Goal: Information Seeking & Learning: Learn about a topic

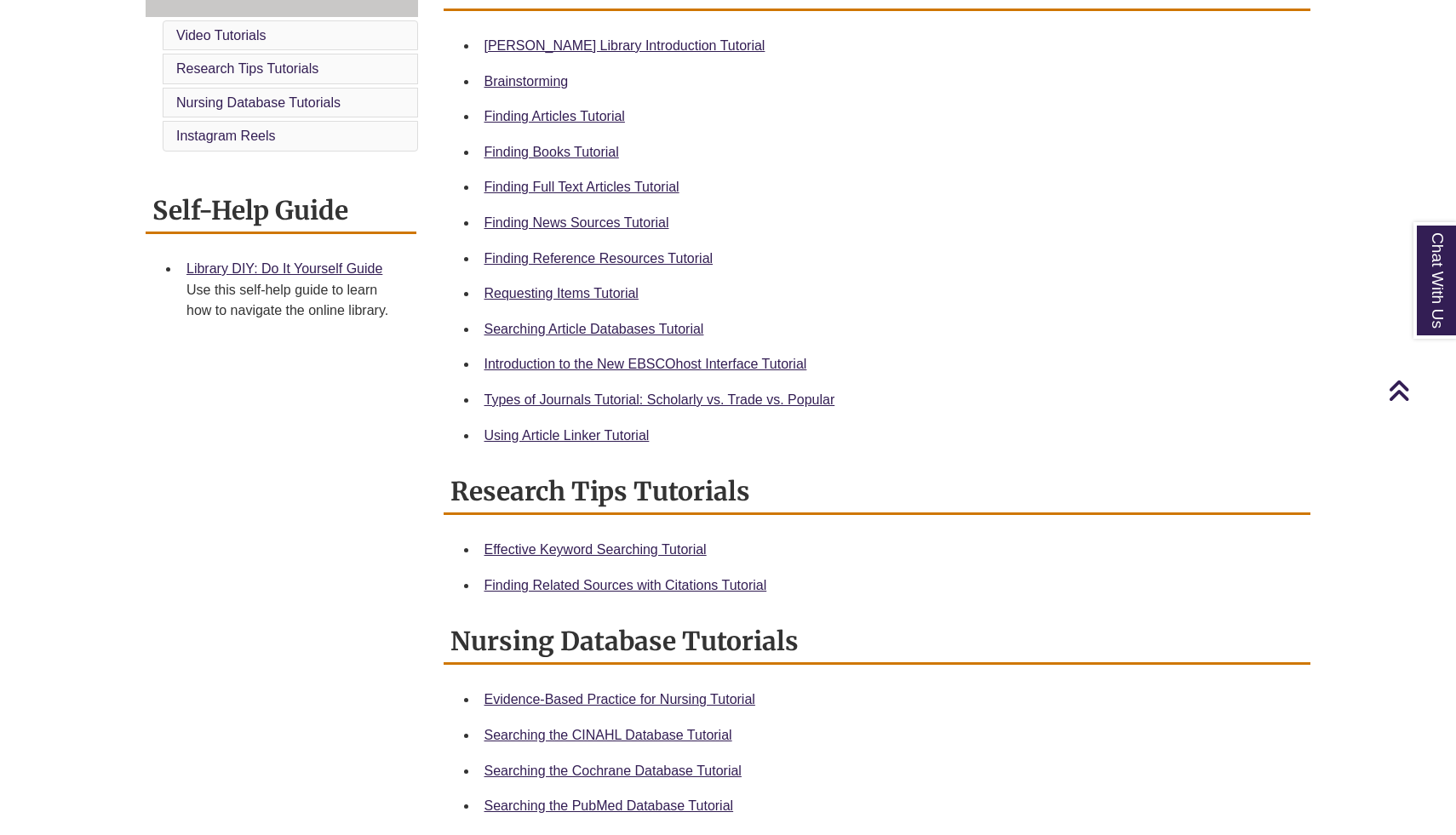
scroll to position [507, 0]
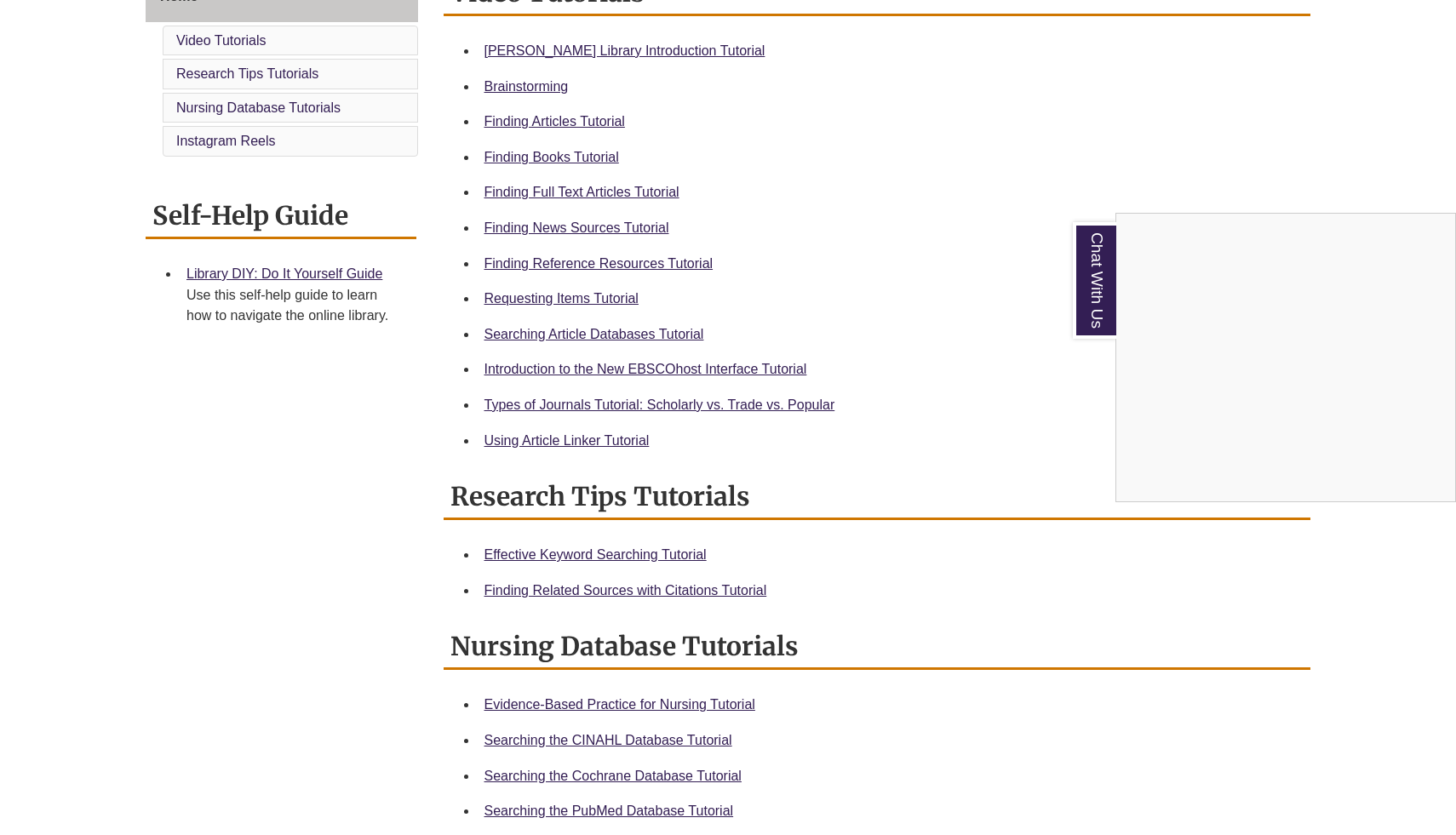
click at [560, 52] on div "Chat With Us" at bounding box center [728, 418] width 1456 height 835
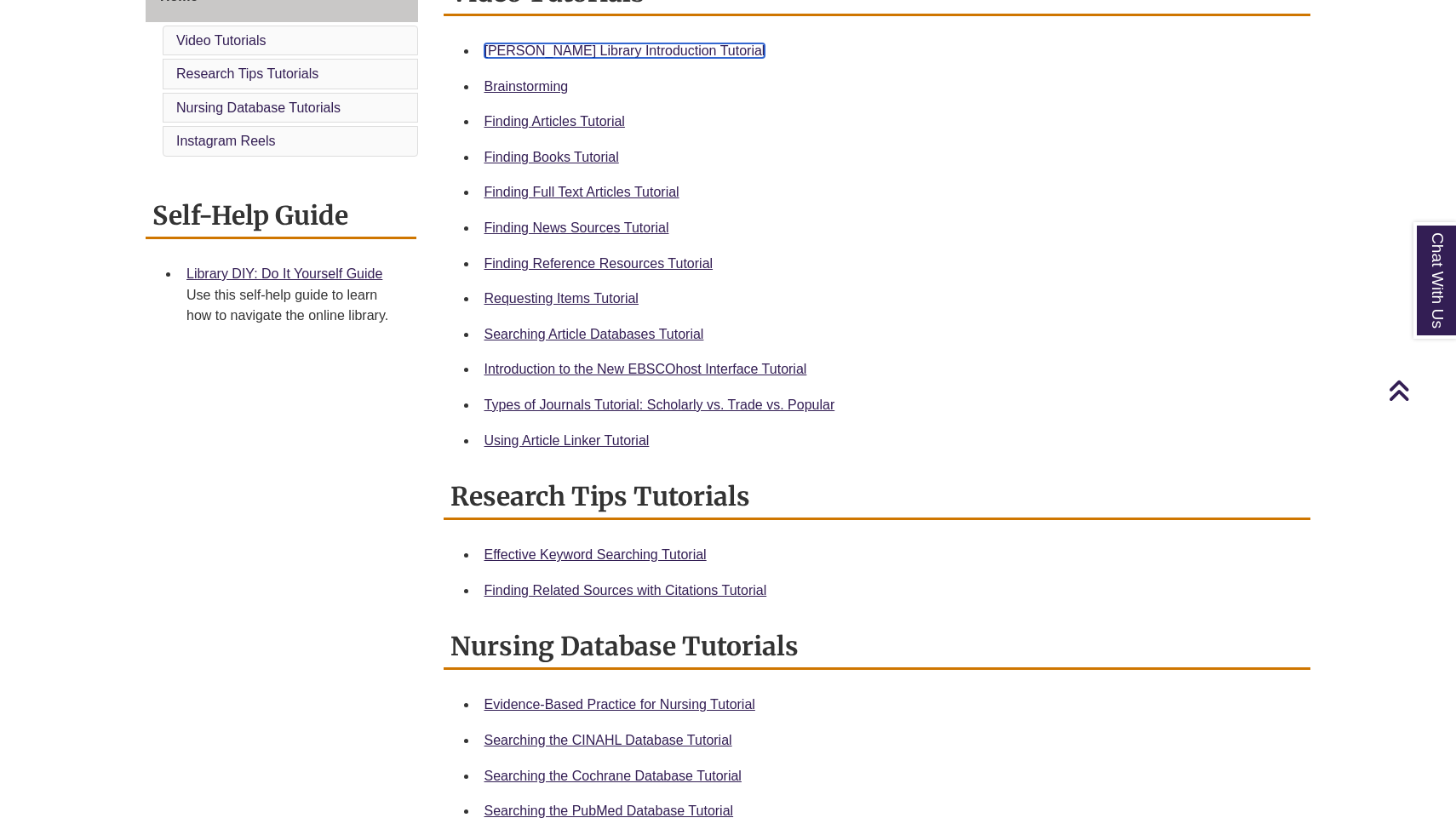
click at [676, 50] on link "Berntsen Library Introduction Tutorial" at bounding box center [624, 50] width 281 height 14
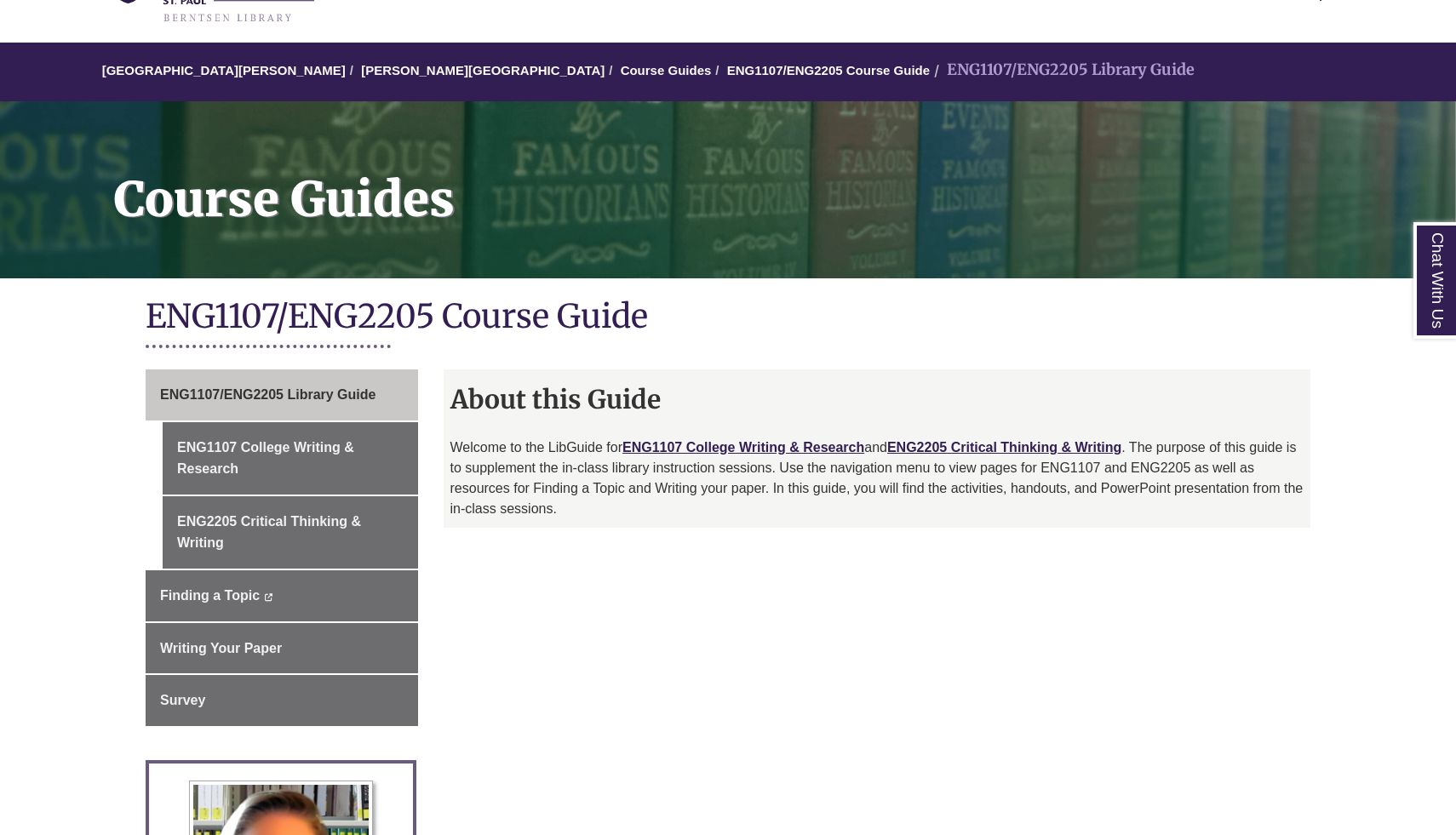
scroll to position [171, 0]
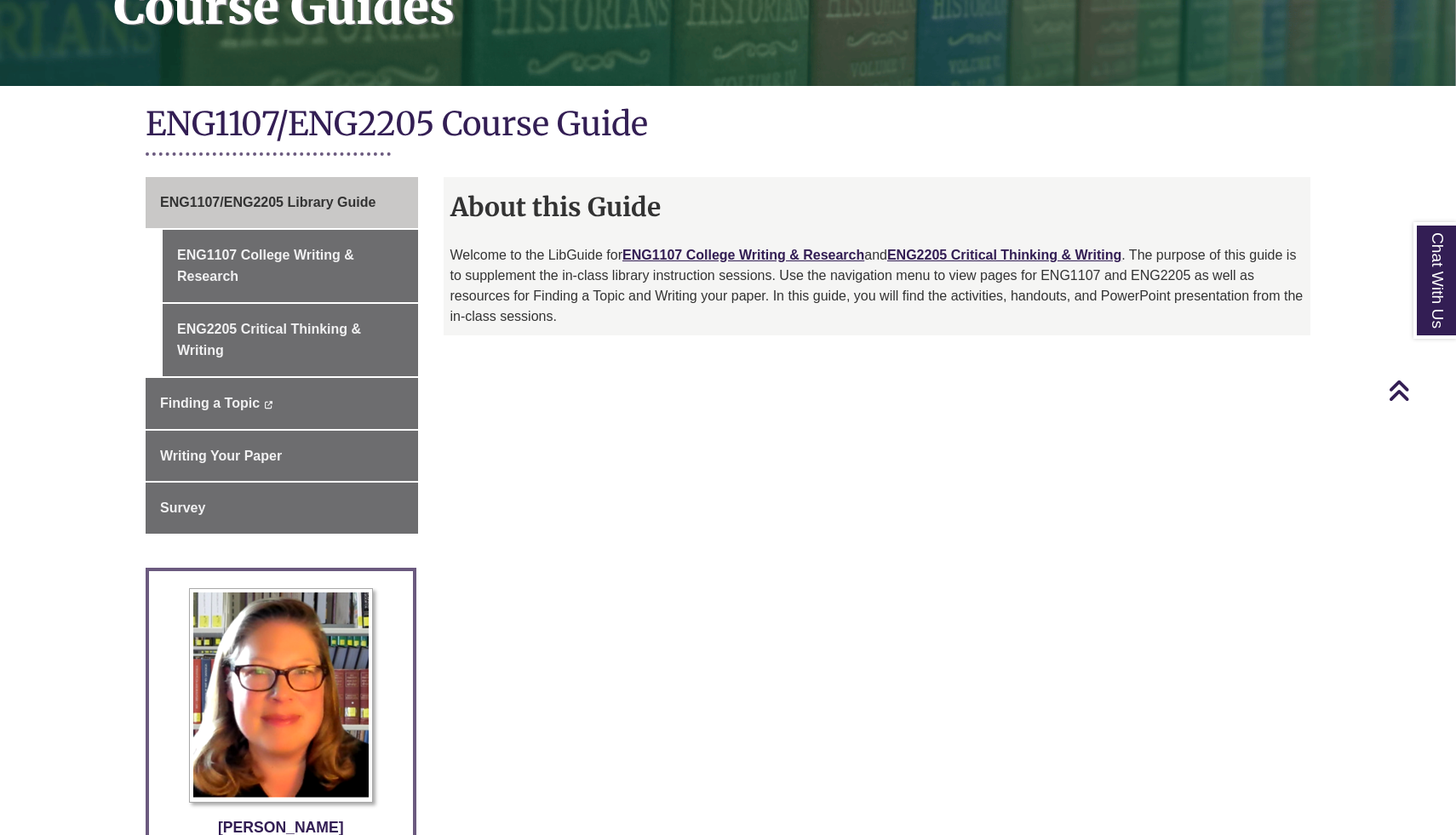
scroll to position [226, 0]
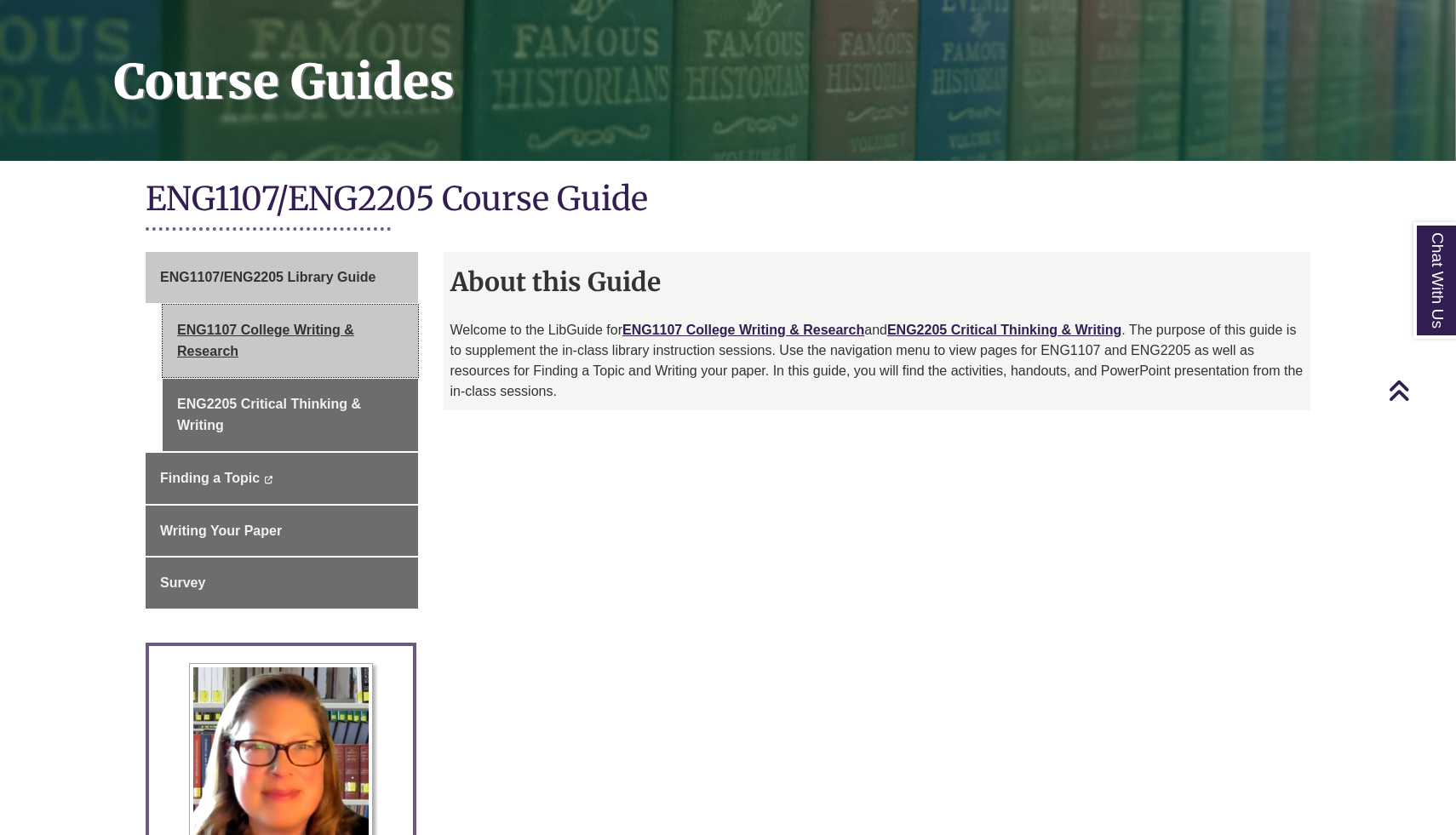
click at [325, 321] on link "ENG1107 College Writing & Research" at bounding box center [290, 340] width 255 height 72
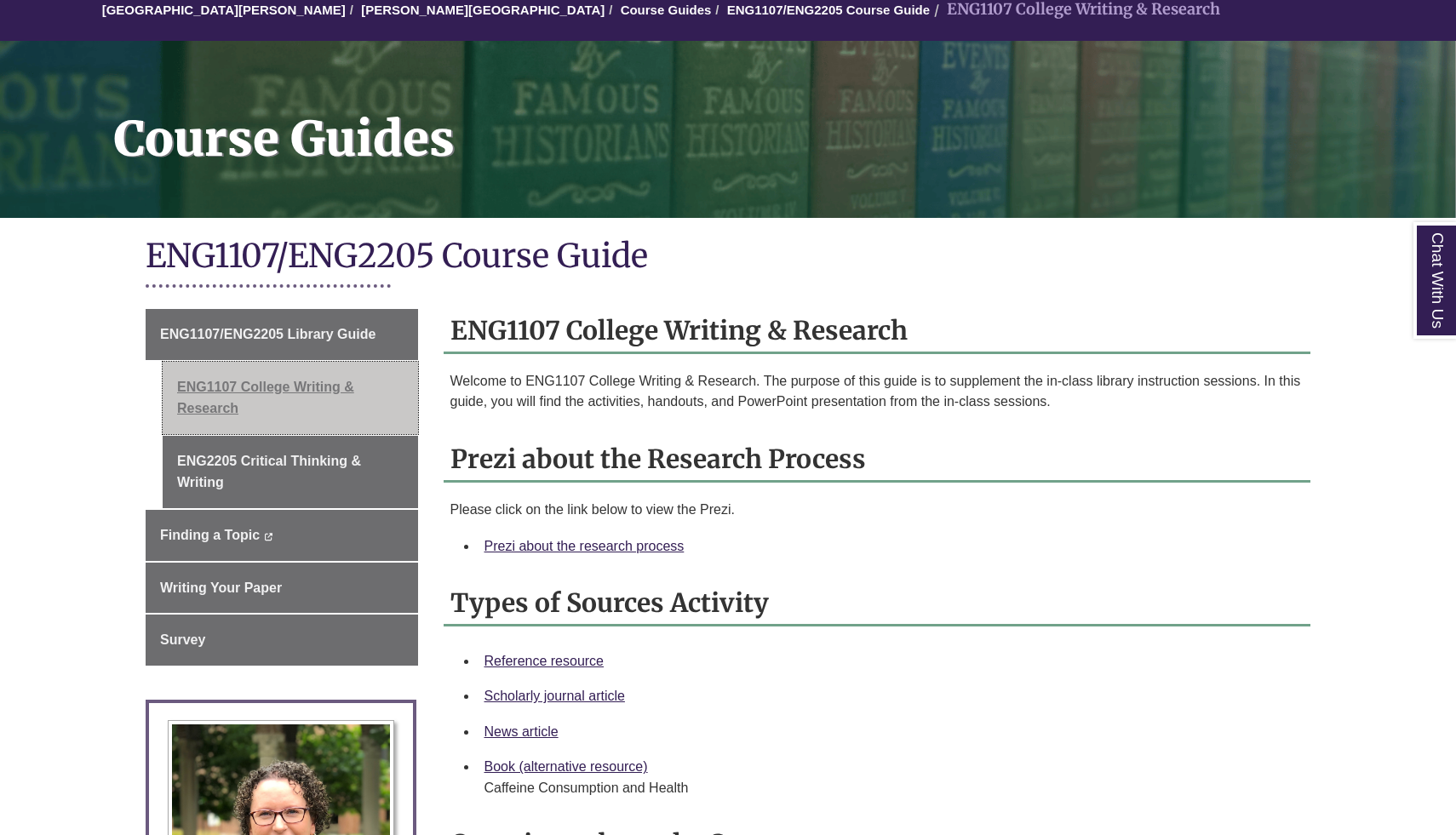
scroll to position [187, 0]
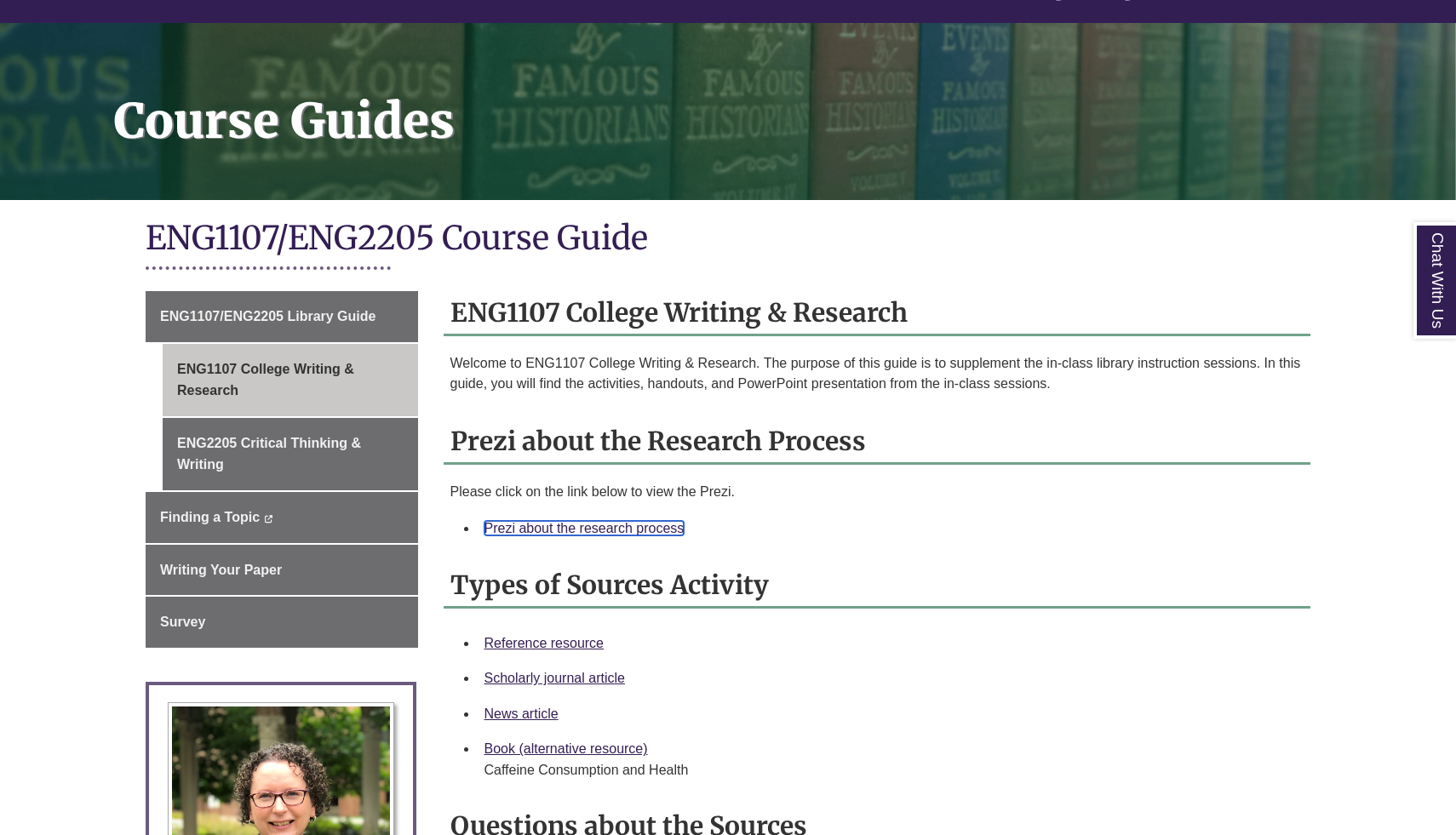
click at [557, 531] on link "Prezi about the research process" at bounding box center [584, 528] width 200 height 14
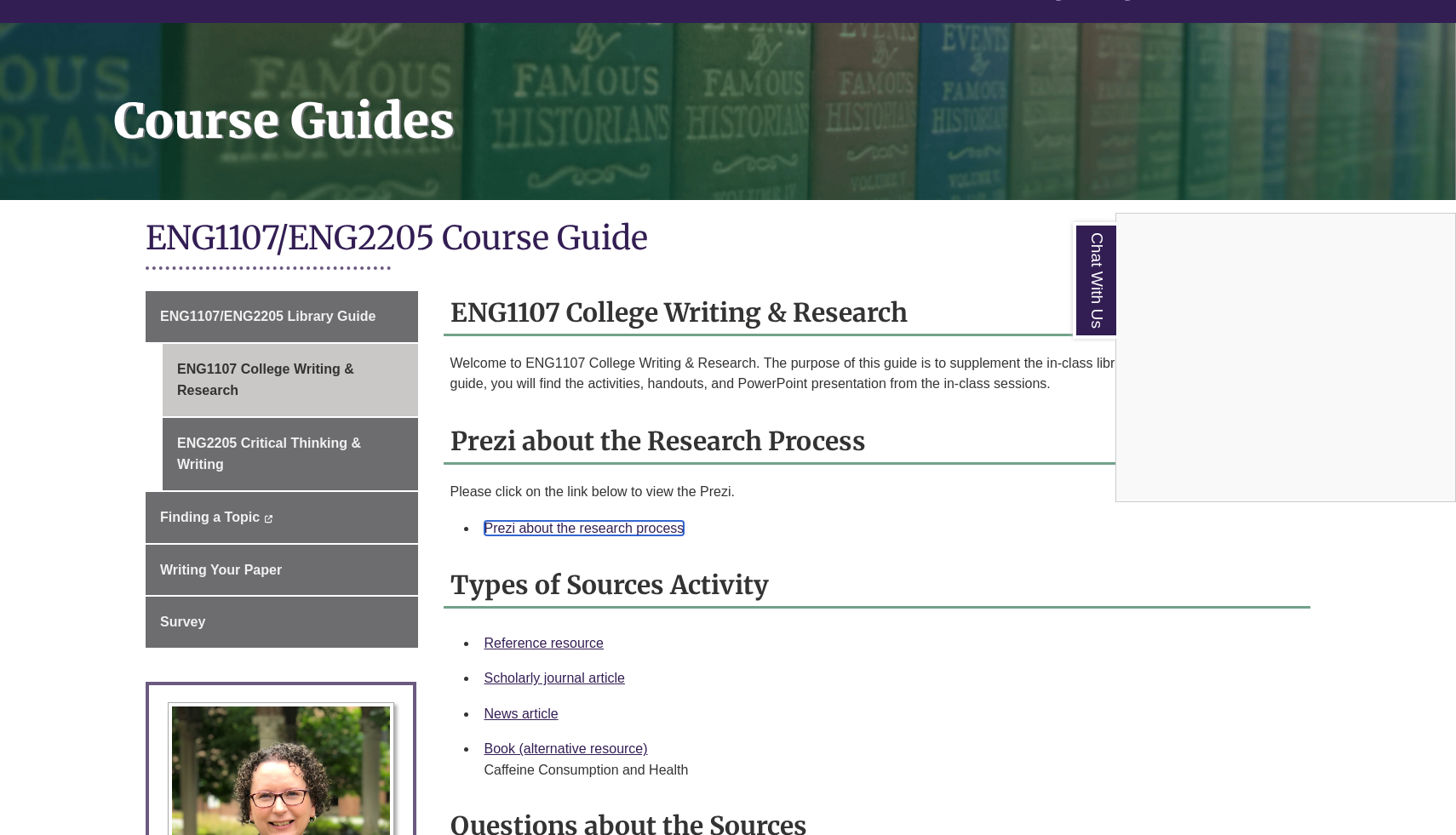
scroll to position [236, 0]
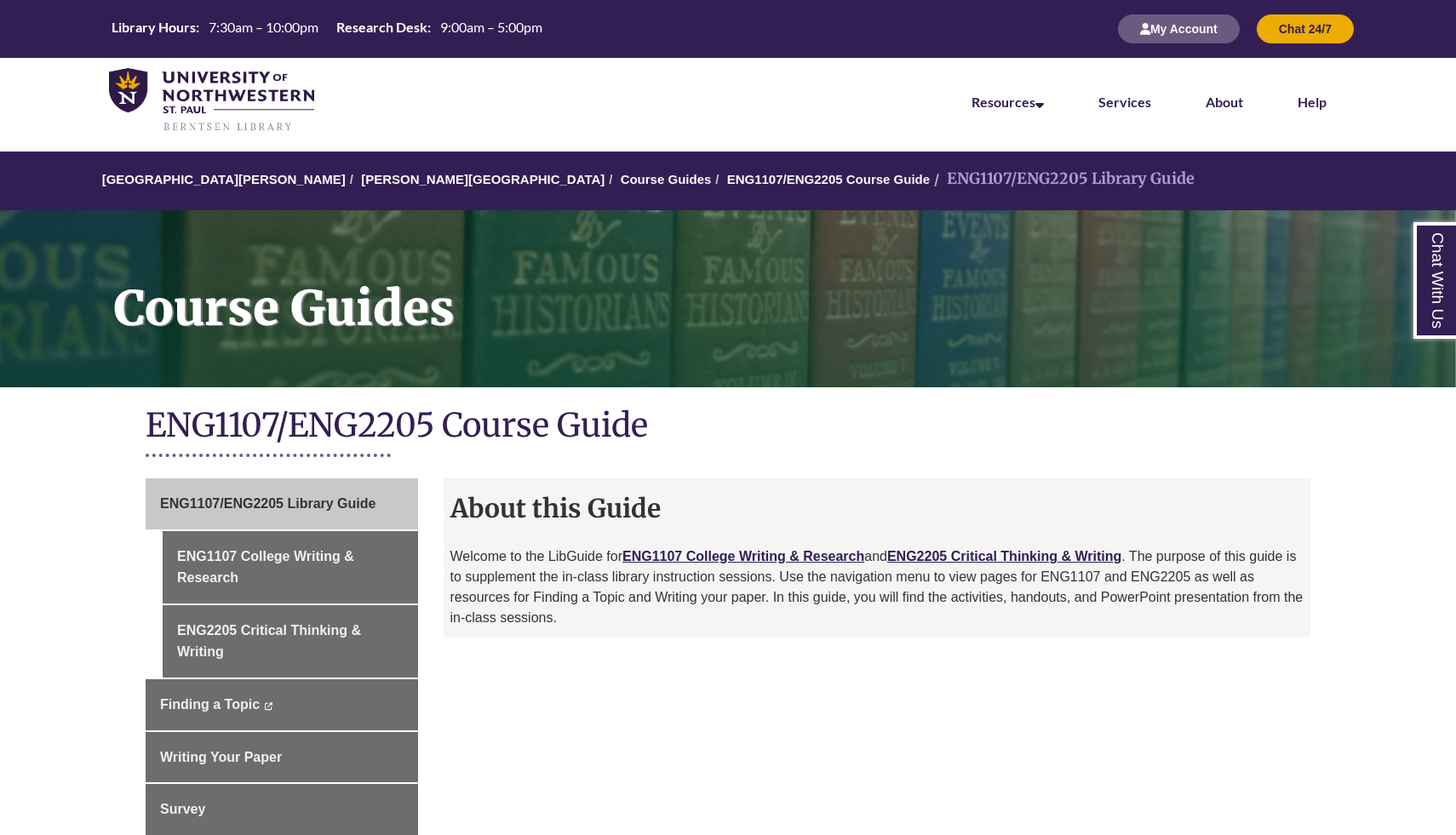
scroll to position [158, 0]
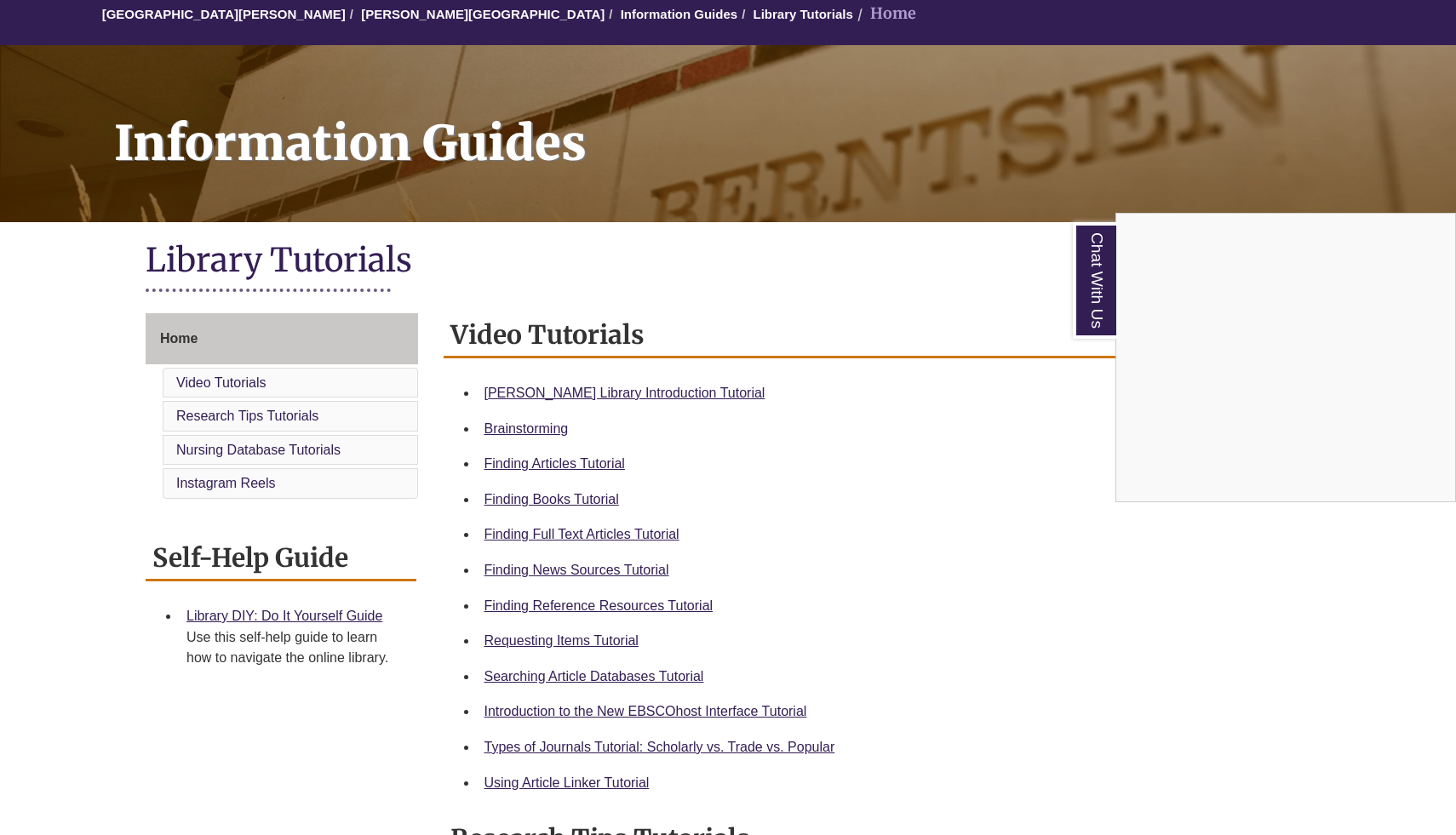
scroll to position [175, 0]
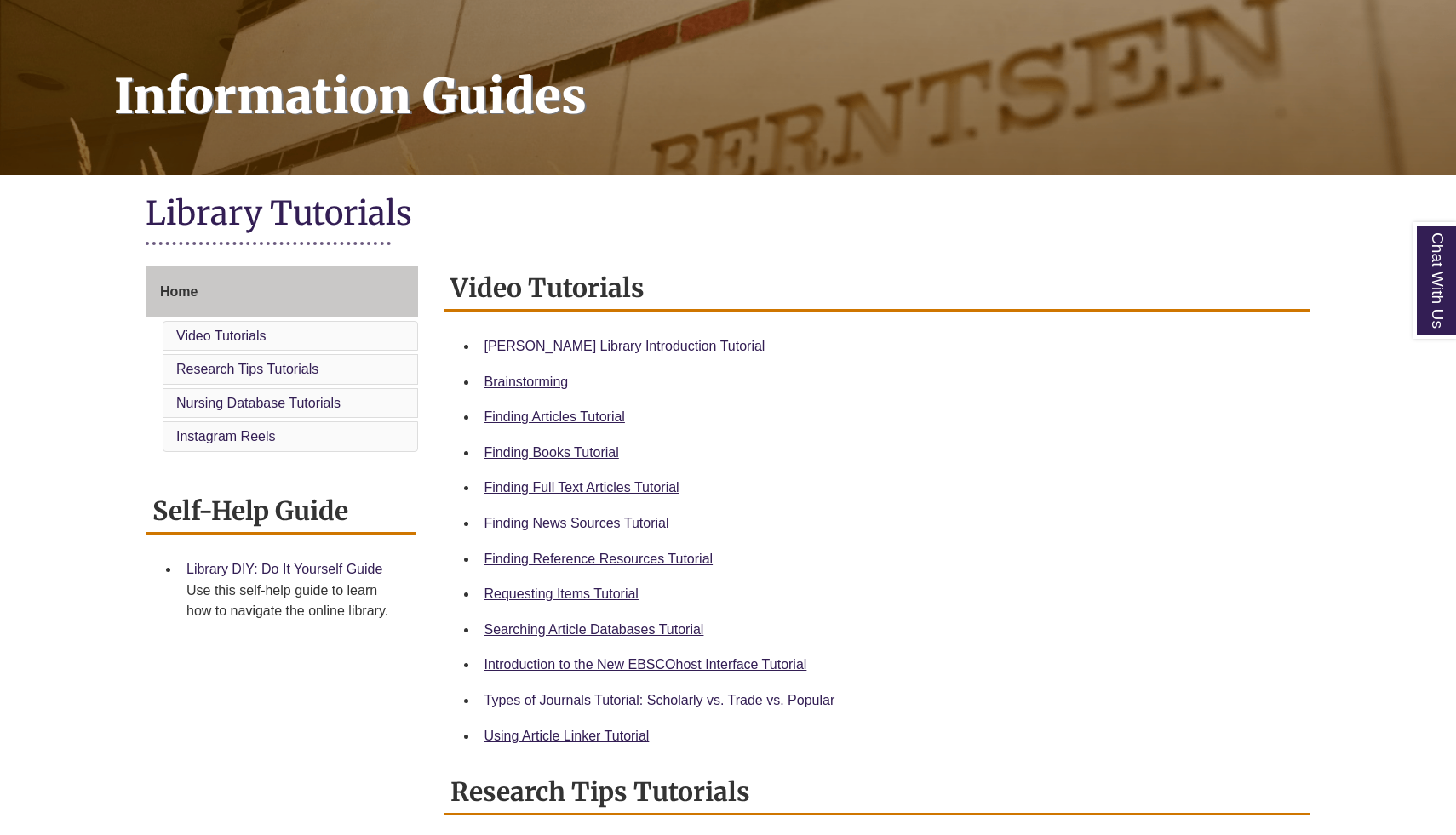
scroll to position [291, 0]
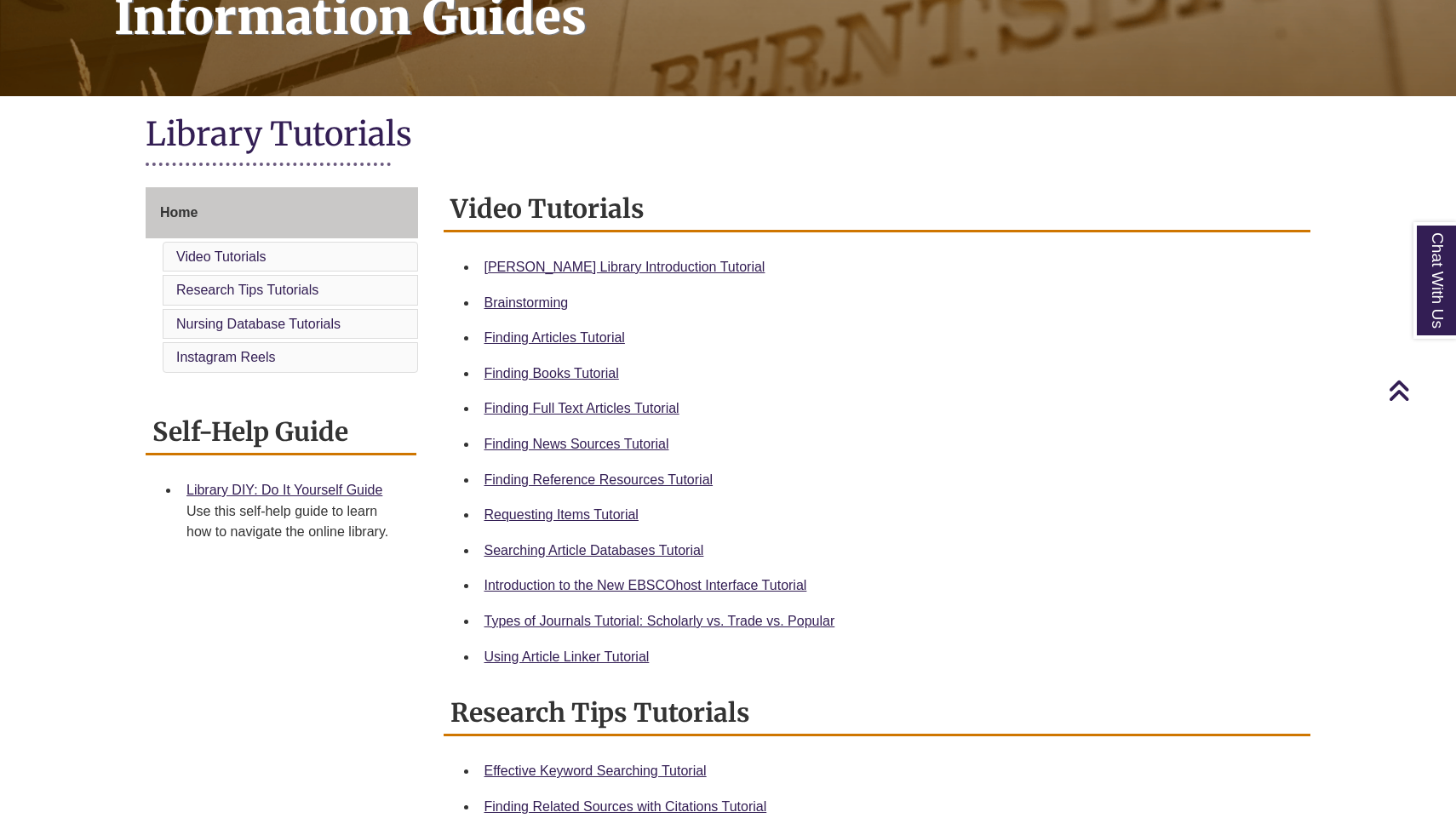
click at [535, 488] on div "Finding Reference Resources Tutorial" at bounding box center [891, 480] width 813 height 22
click at [560, 474] on link "Finding Reference Resources Tutorial" at bounding box center [598, 479] width 229 height 14
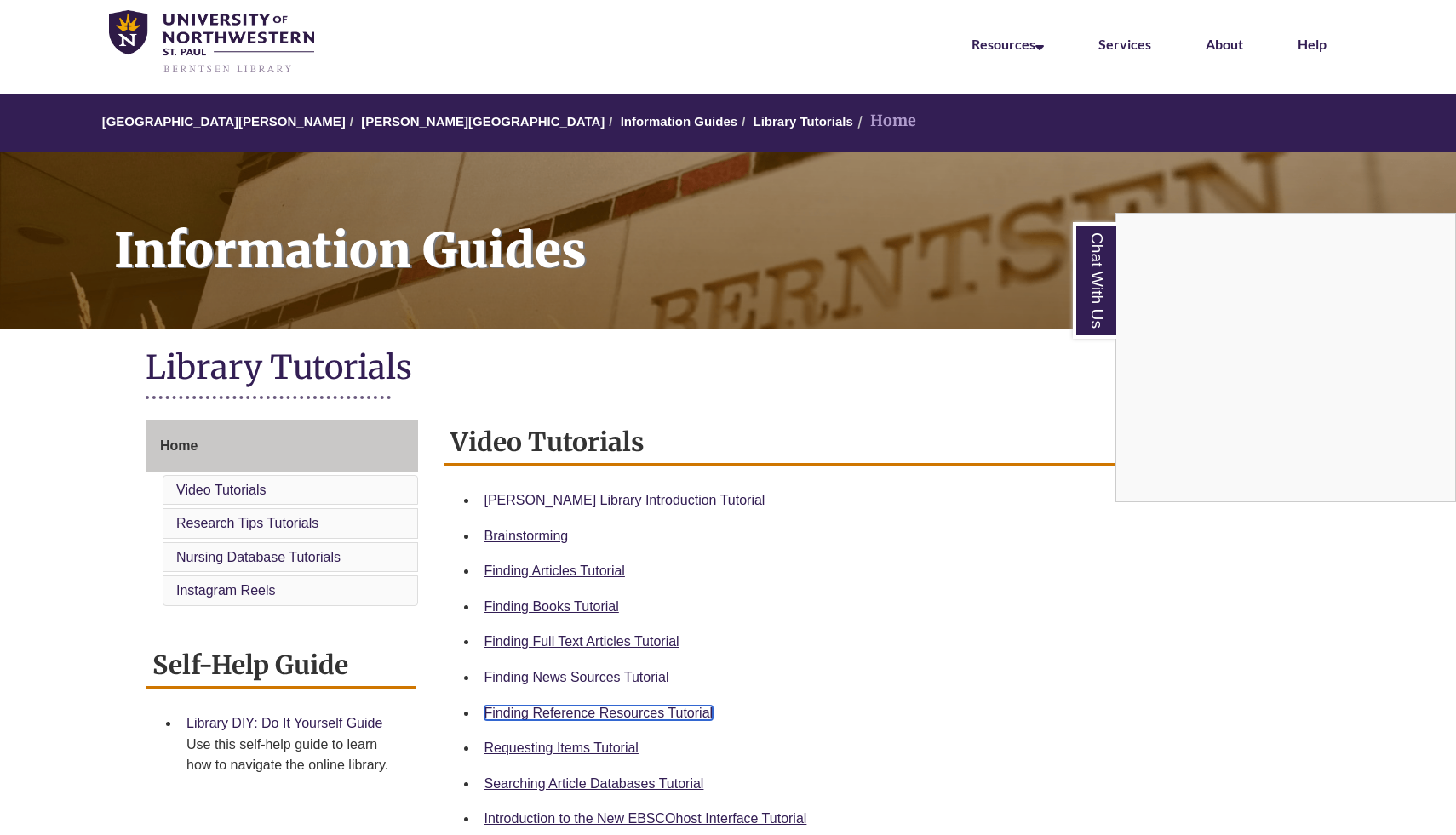
scroll to position [0, 0]
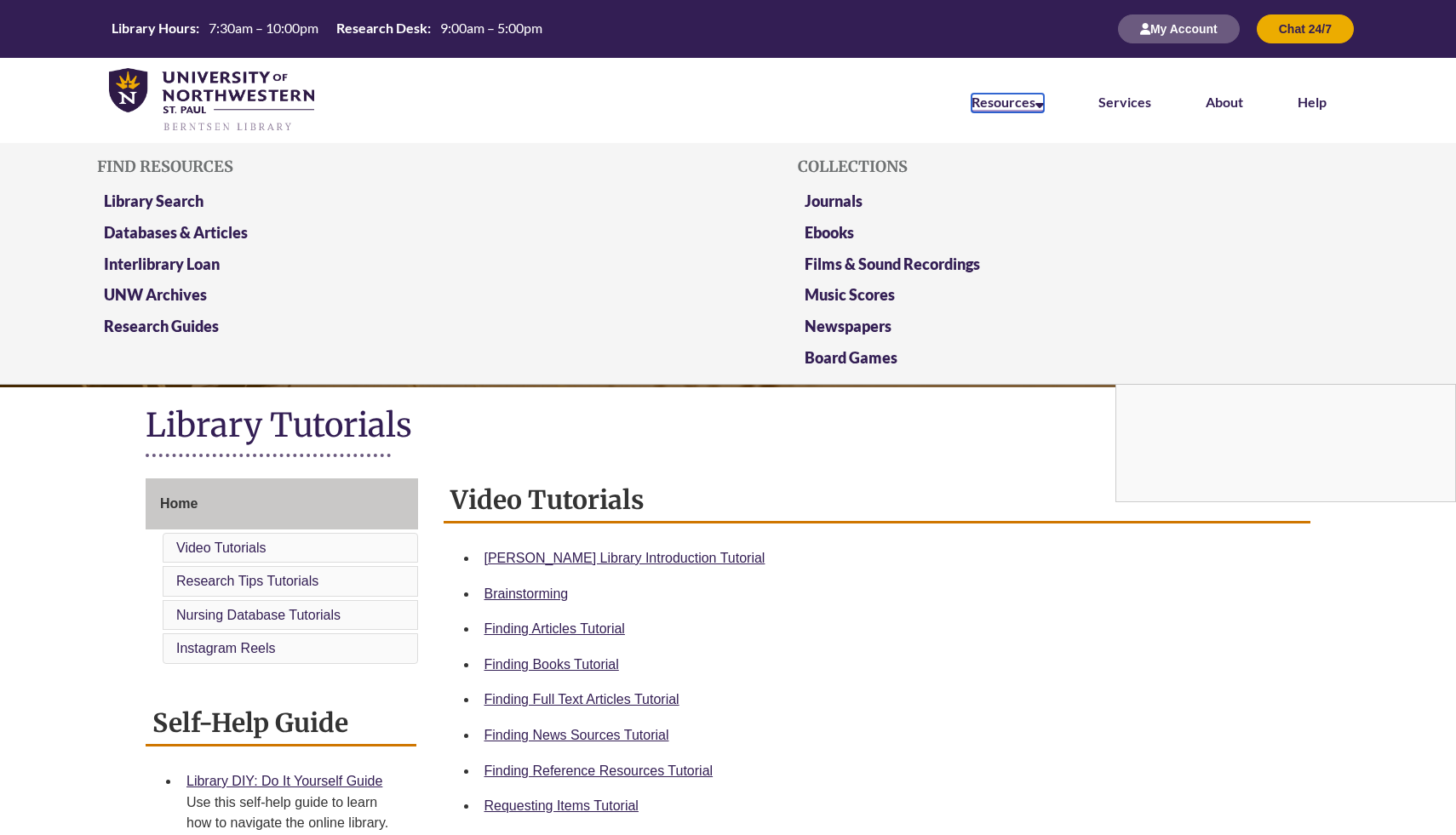
click at [1021, 106] on link "Resources" at bounding box center [1007, 103] width 72 height 19
click at [144, 230] on link "Databases & Articles" at bounding box center [176, 234] width 144 height 21
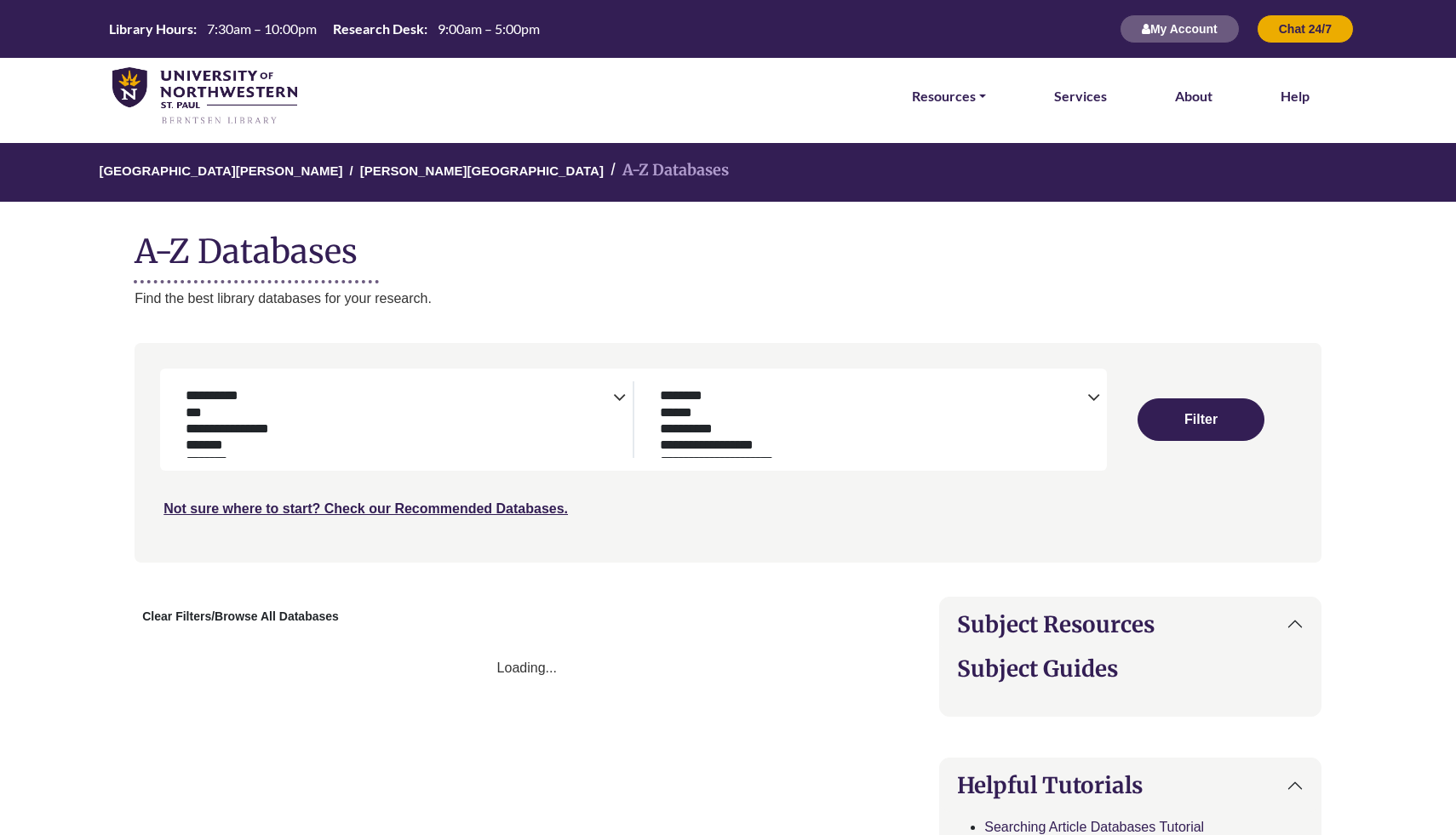
select select "Database Subject Filter"
select select "Database Types Filter"
select select "Database Subject Filter"
select select "Database Types Filter"
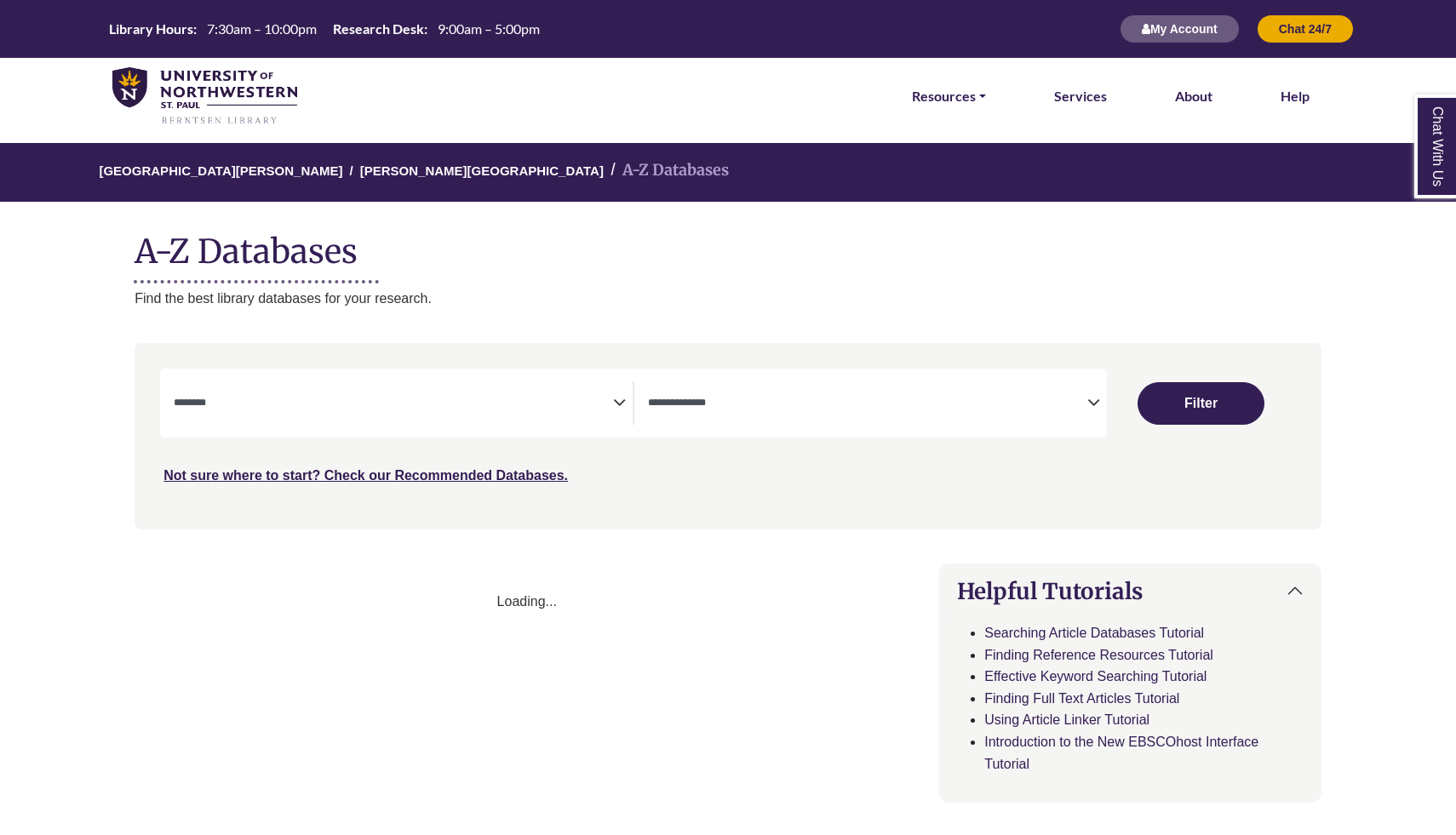
select select "Database Subject Filter"
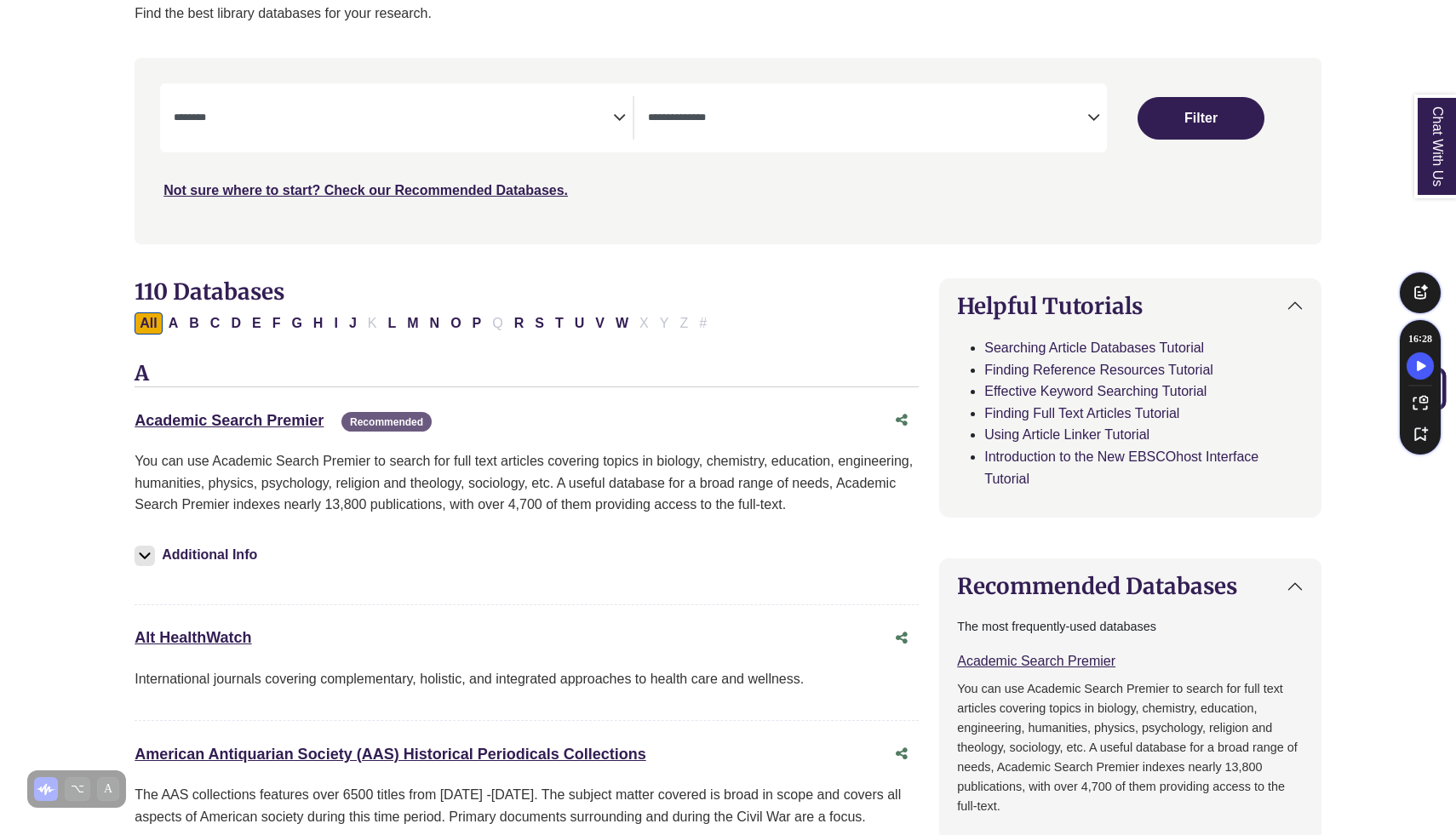
scroll to position [259, 0]
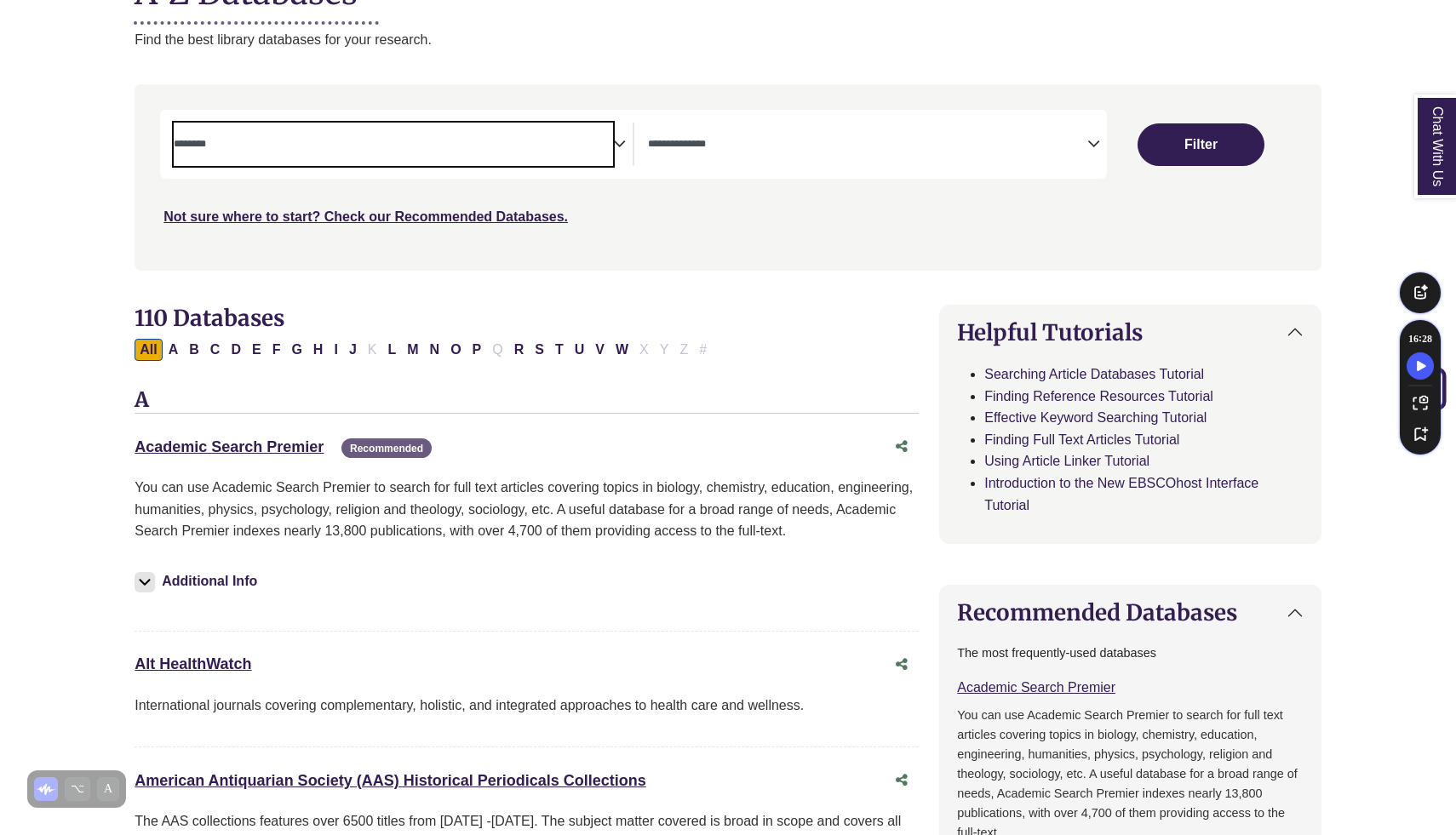
click at [342, 132] on span "Search filters" at bounding box center [393, 144] width 439 height 43
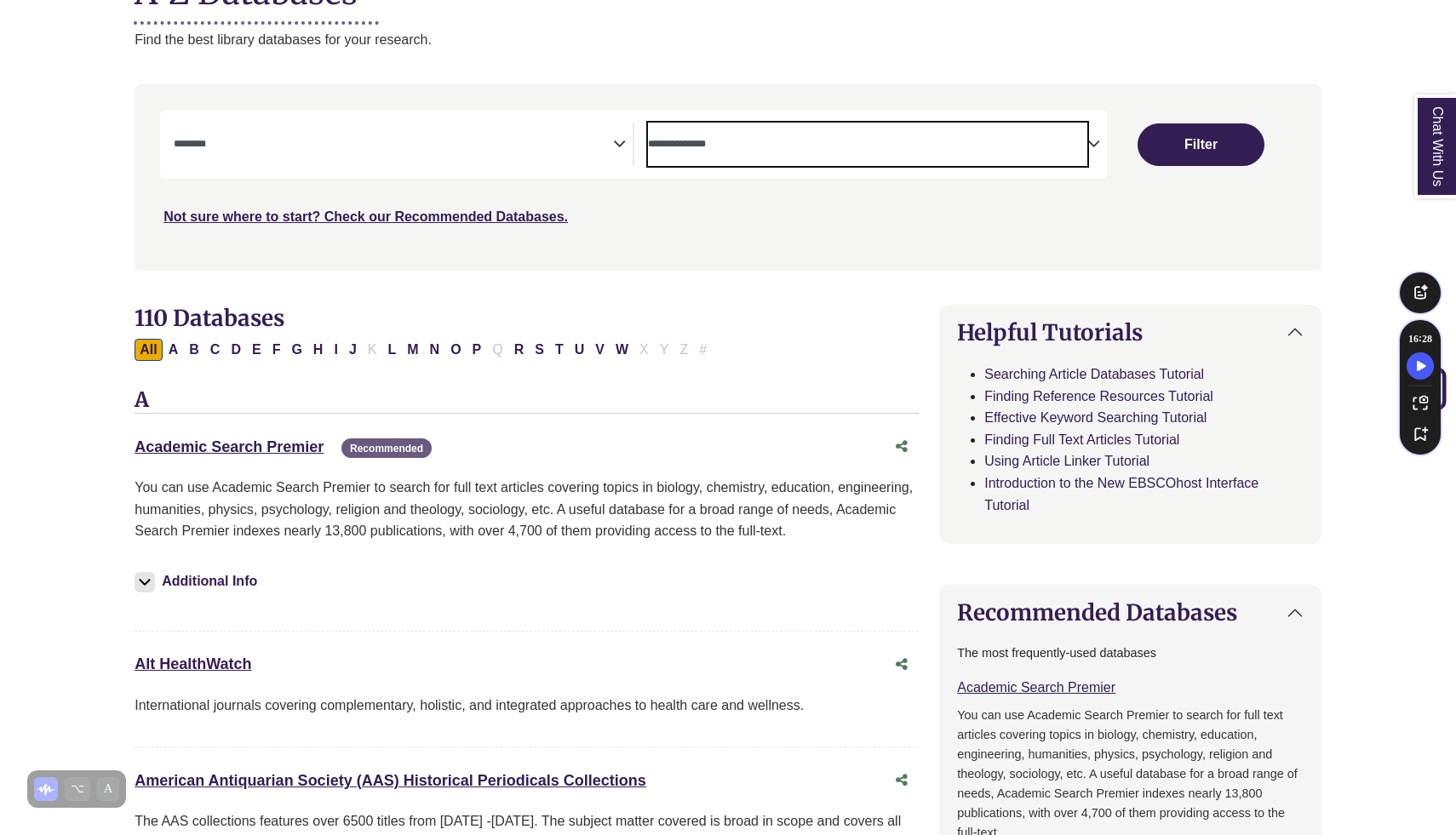
click at [731, 131] on span "Search filters" at bounding box center [867, 144] width 439 height 43
select select "*****"
click at [1149, 169] on div "Clear Filters Filter" at bounding box center [1202, 145] width 189 height 69
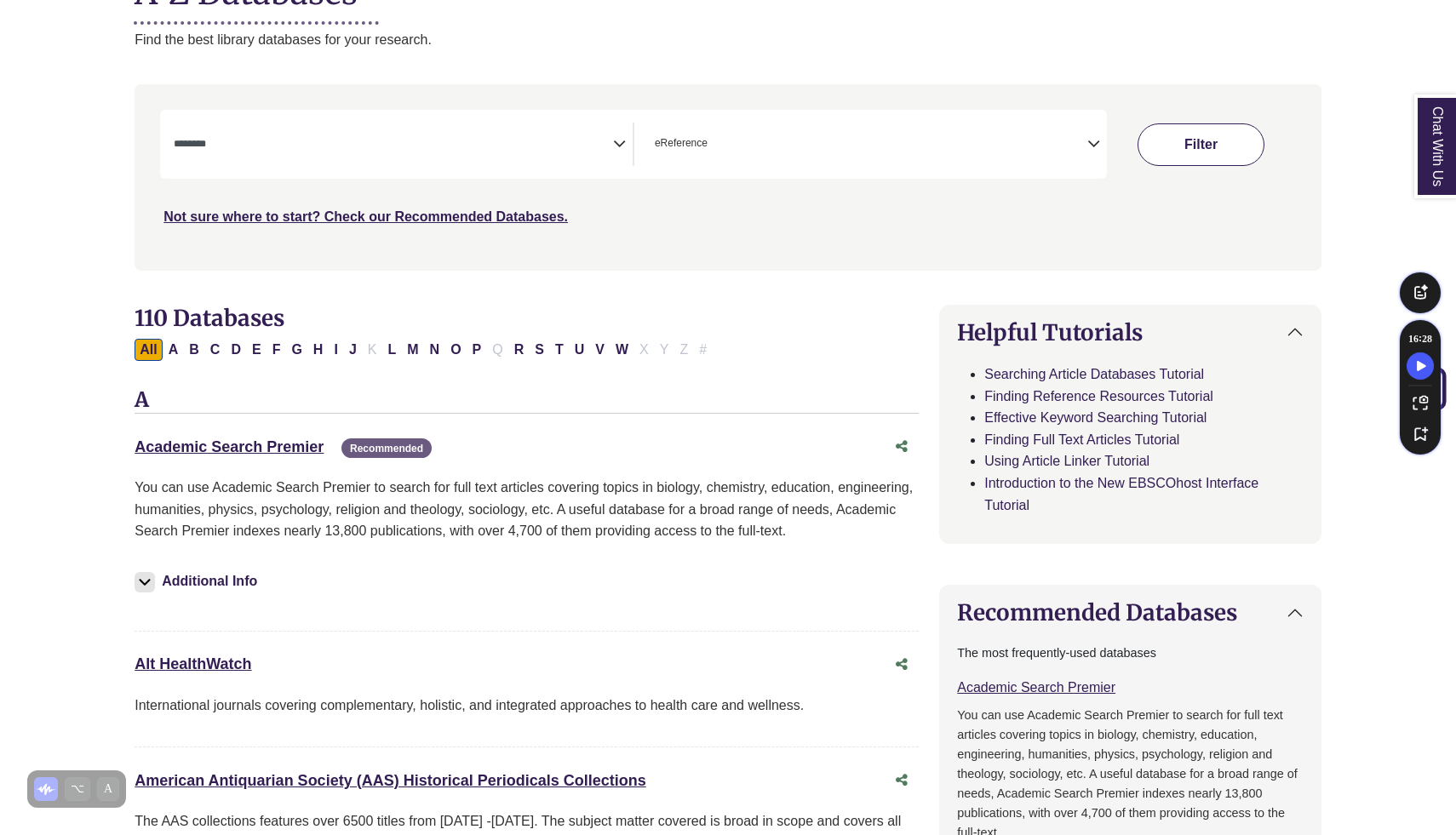
click at [1165, 151] on button "Filter" at bounding box center [1201, 145] width 127 height 43
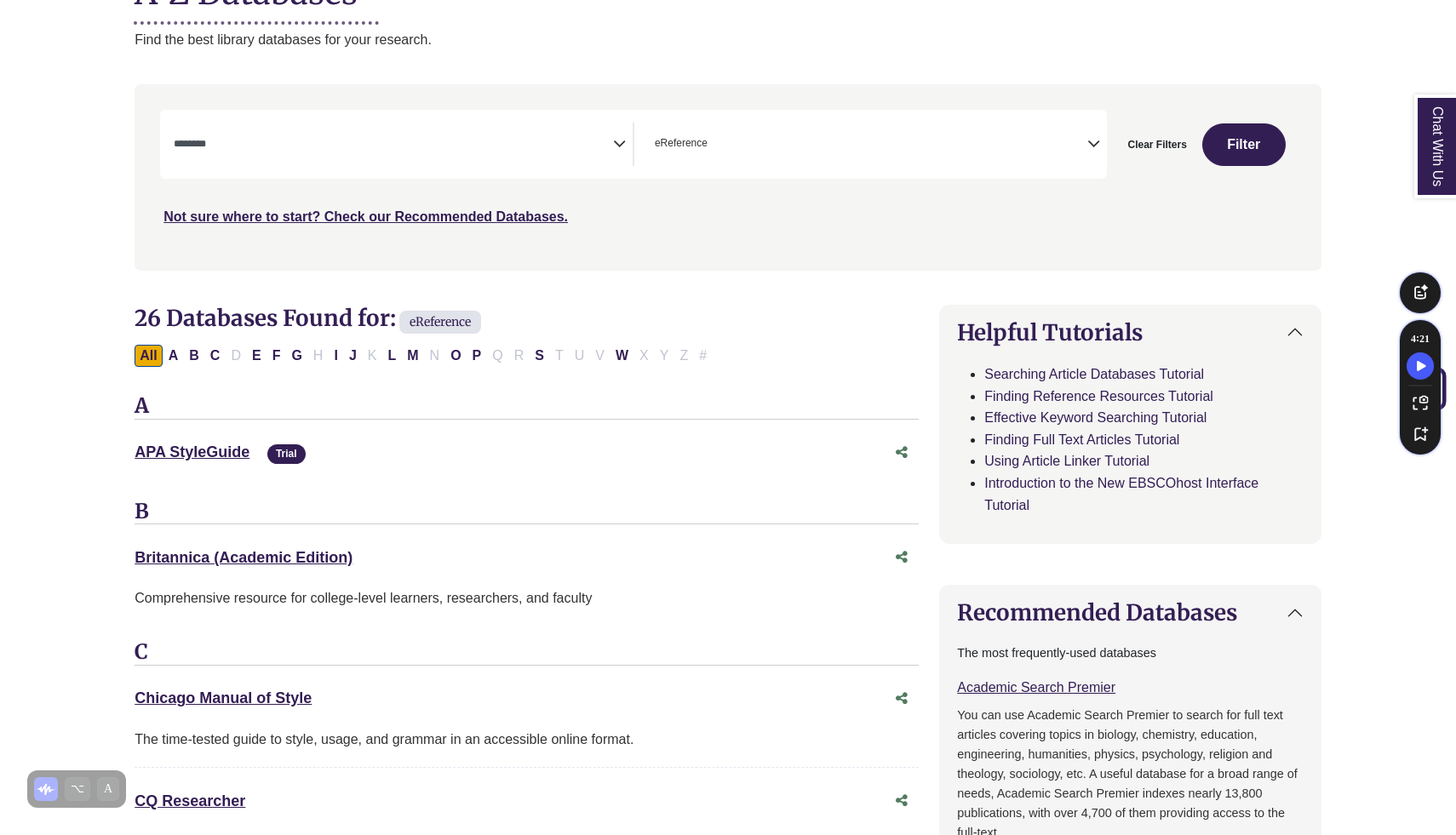
scroll to position [256, 0]
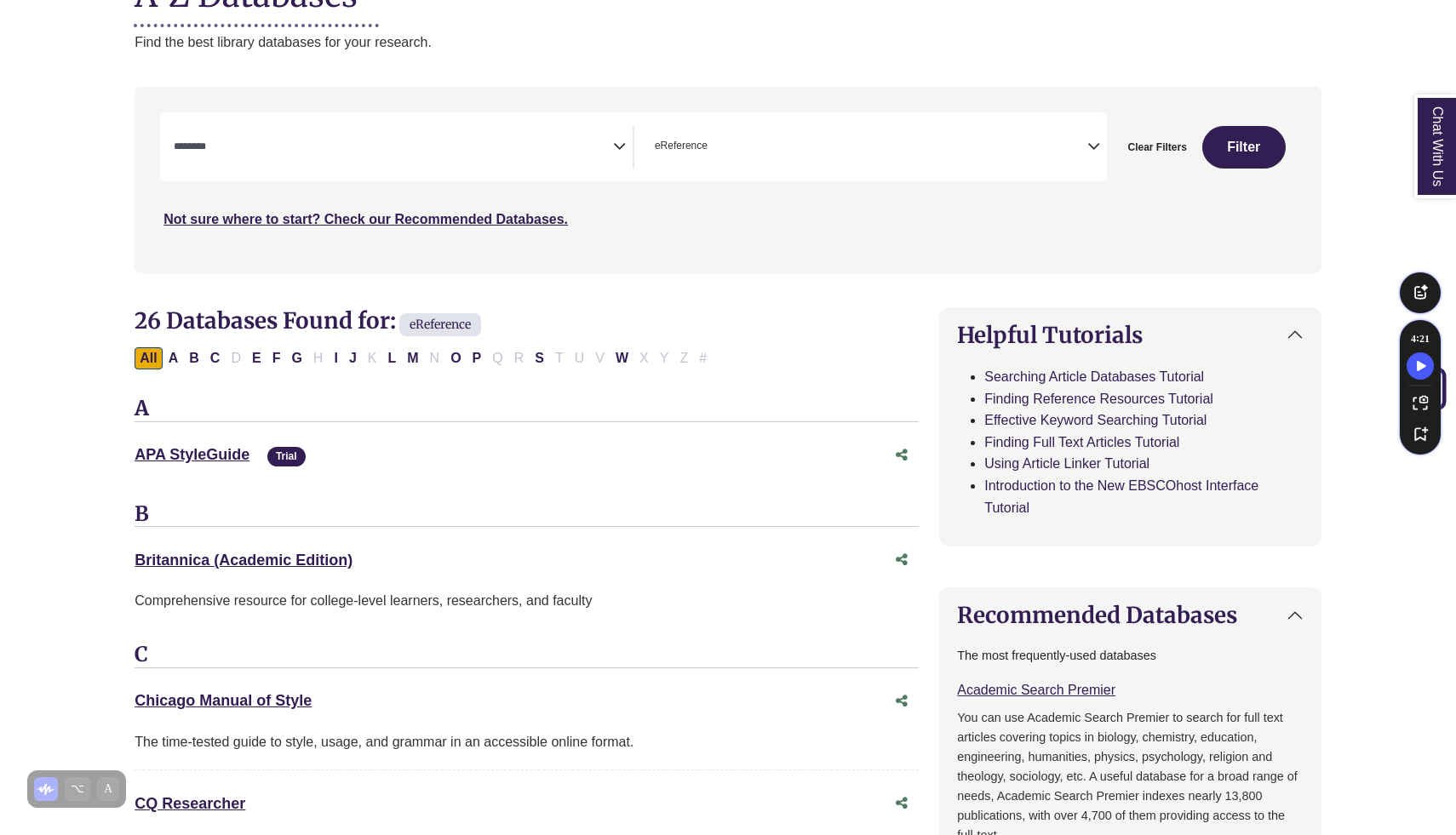
click at [535, 150] on textarea "Search" at bounding box center [393, 148] width 439 height 14
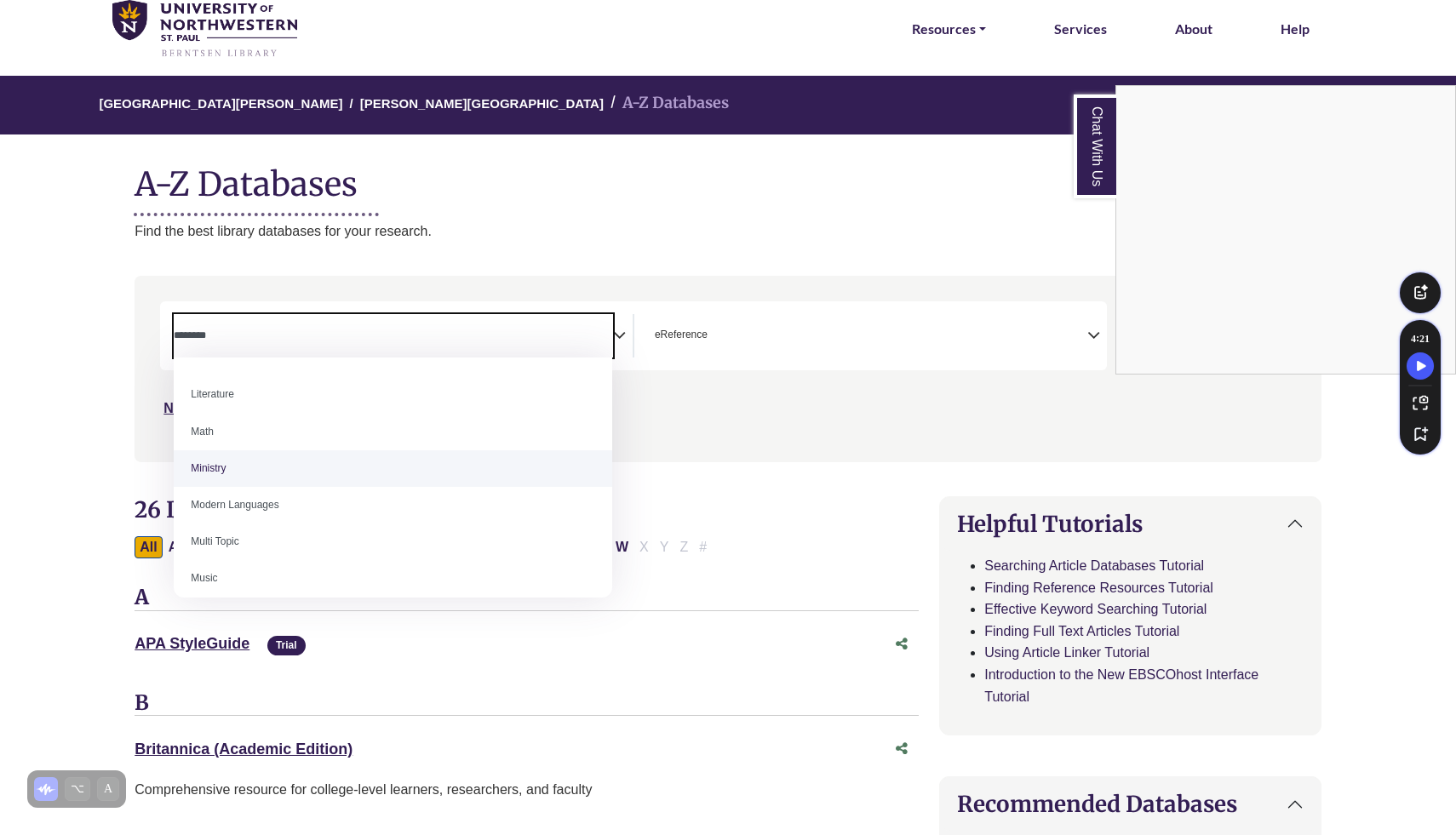
scroll to position [986, 0]
select select "*****"
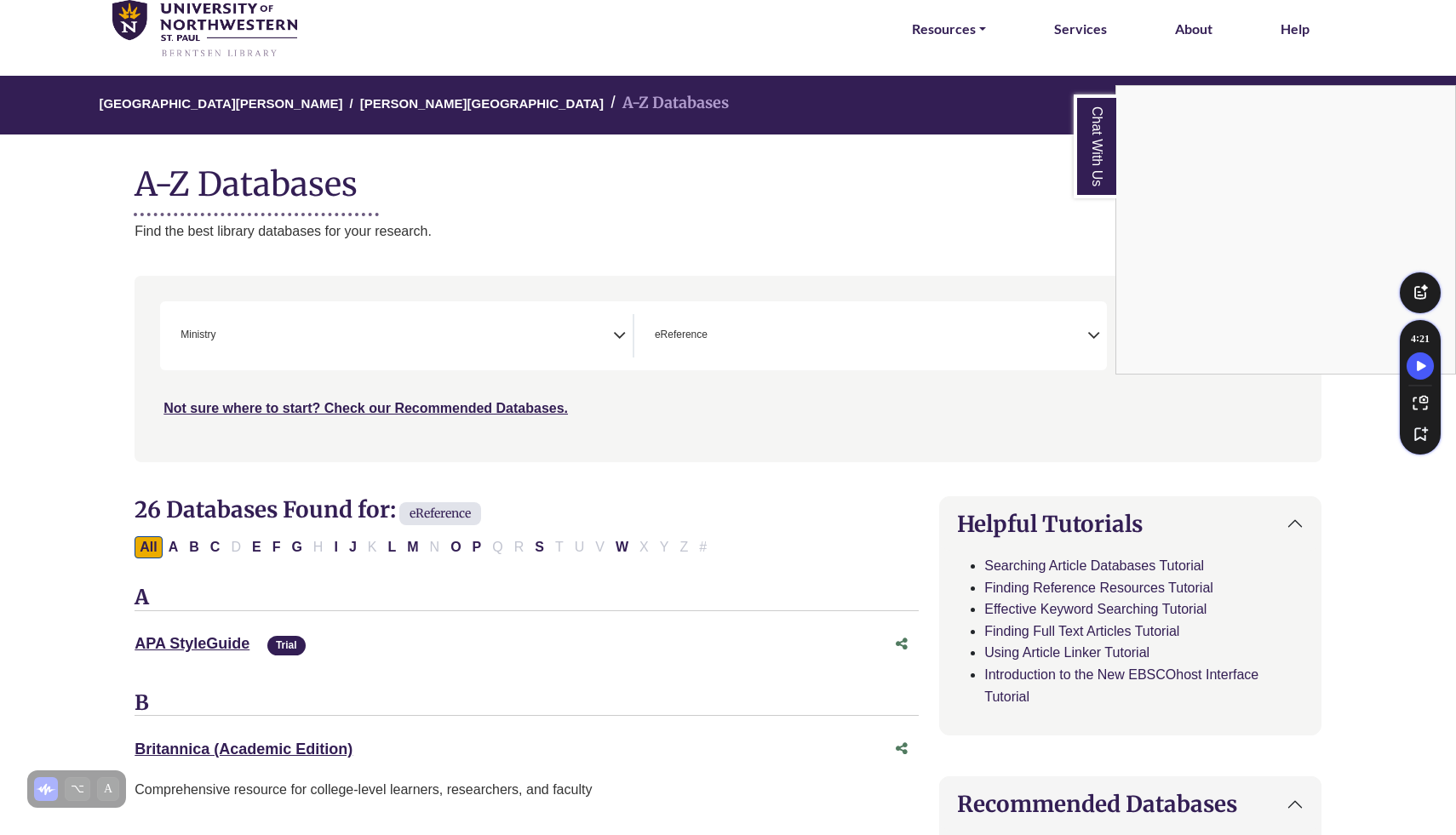
click at [875, 418] on div "Chat With Us" at bounding box center [728, 418] width 1456 height 835
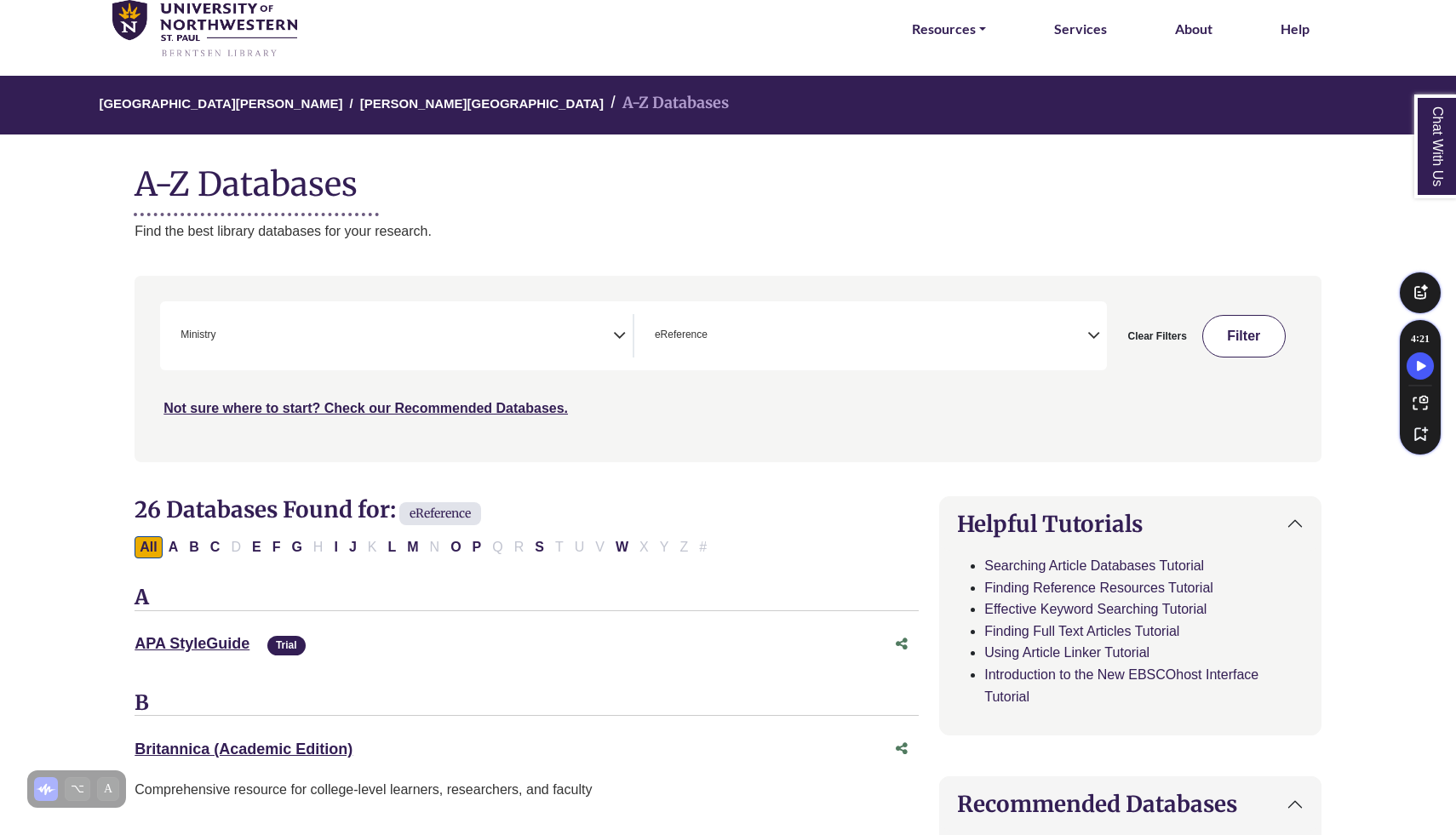
click at [1220, 347] on button "Filter" at bounding box center [1244, 336] width 83 height 43
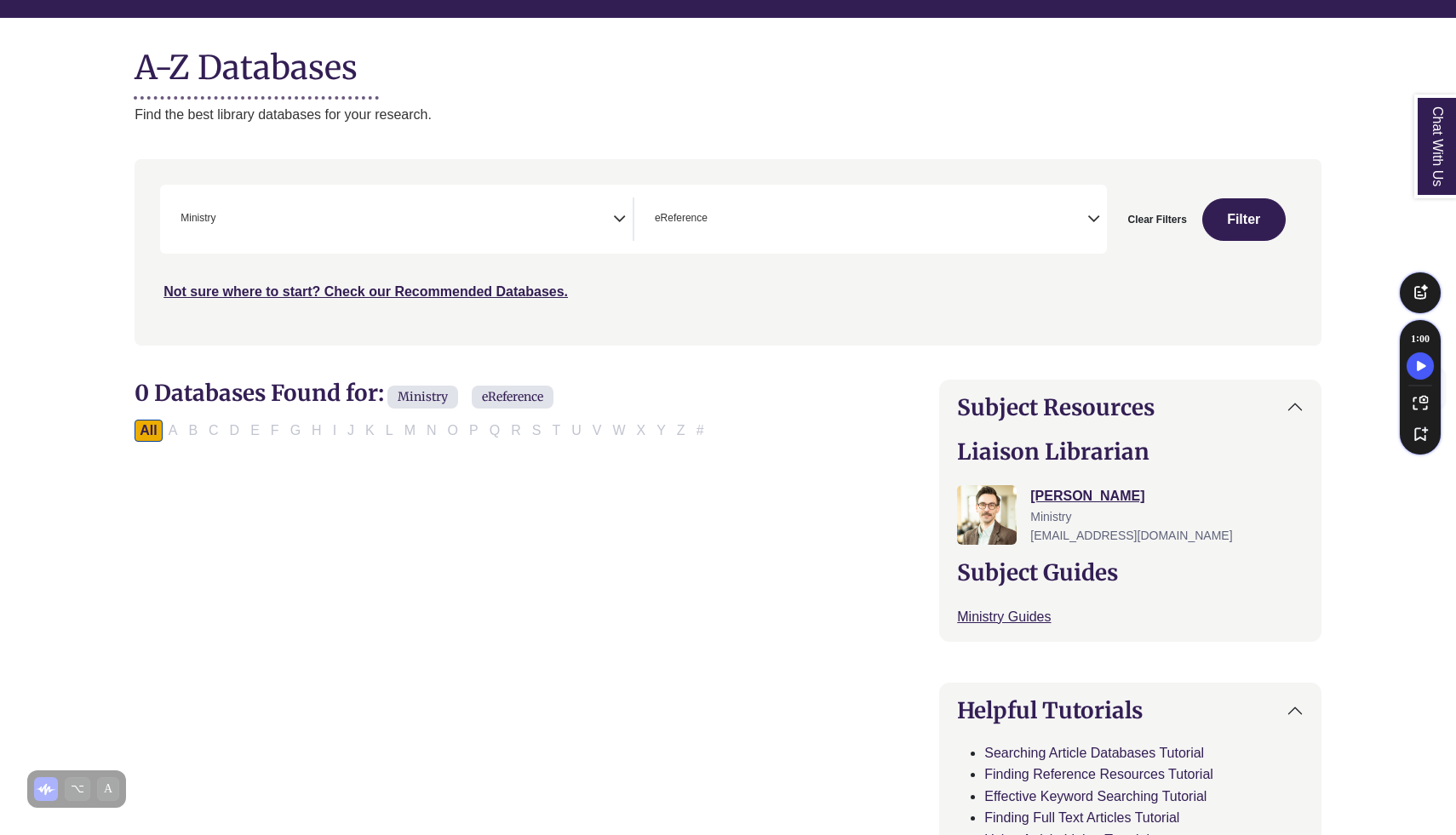
scroll to position [197, 0]
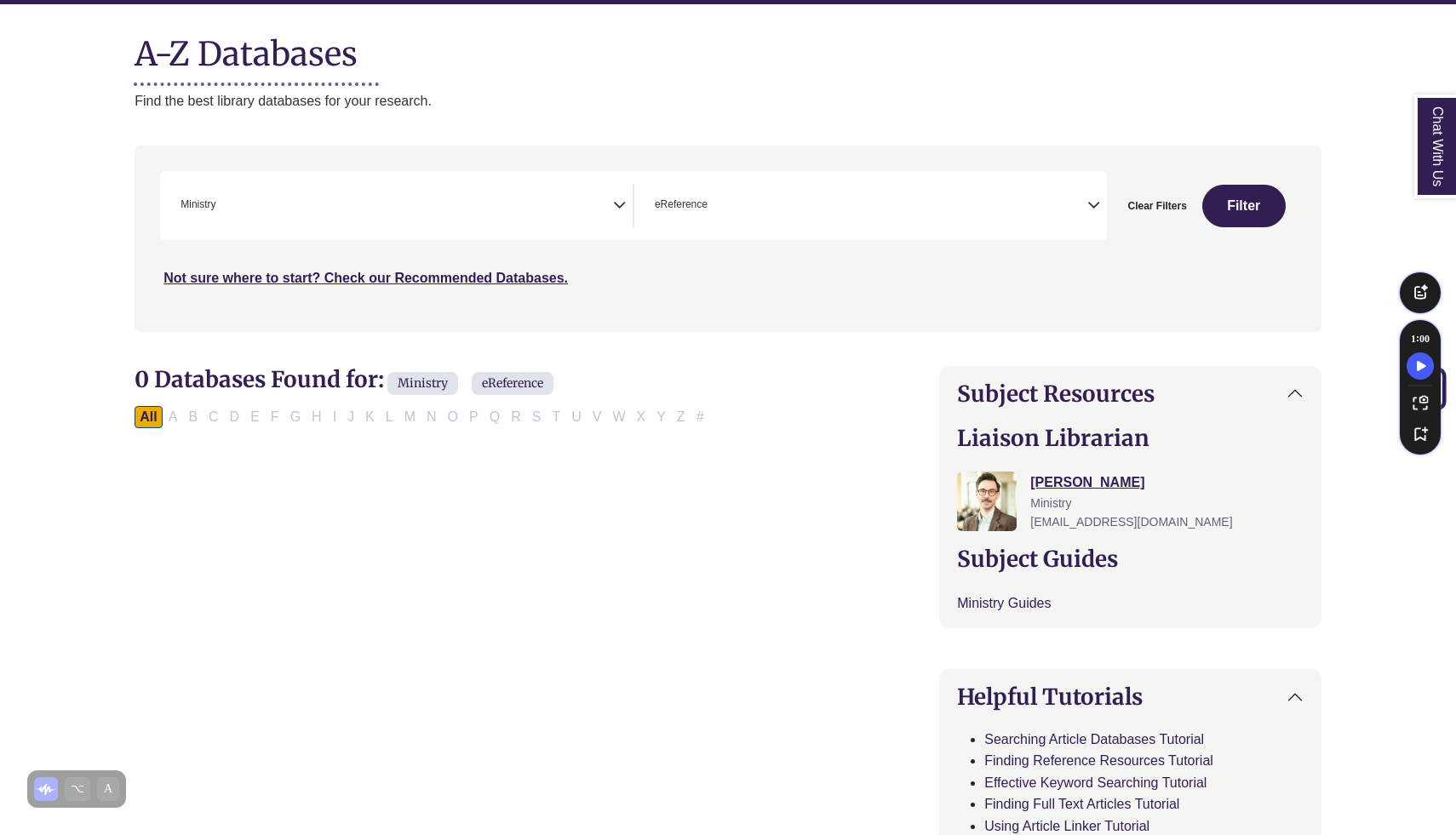
click at [983, 599] on link "Ministry Guides This link opens in a new window" at bounding box center [1004, 602] width 93 height 14
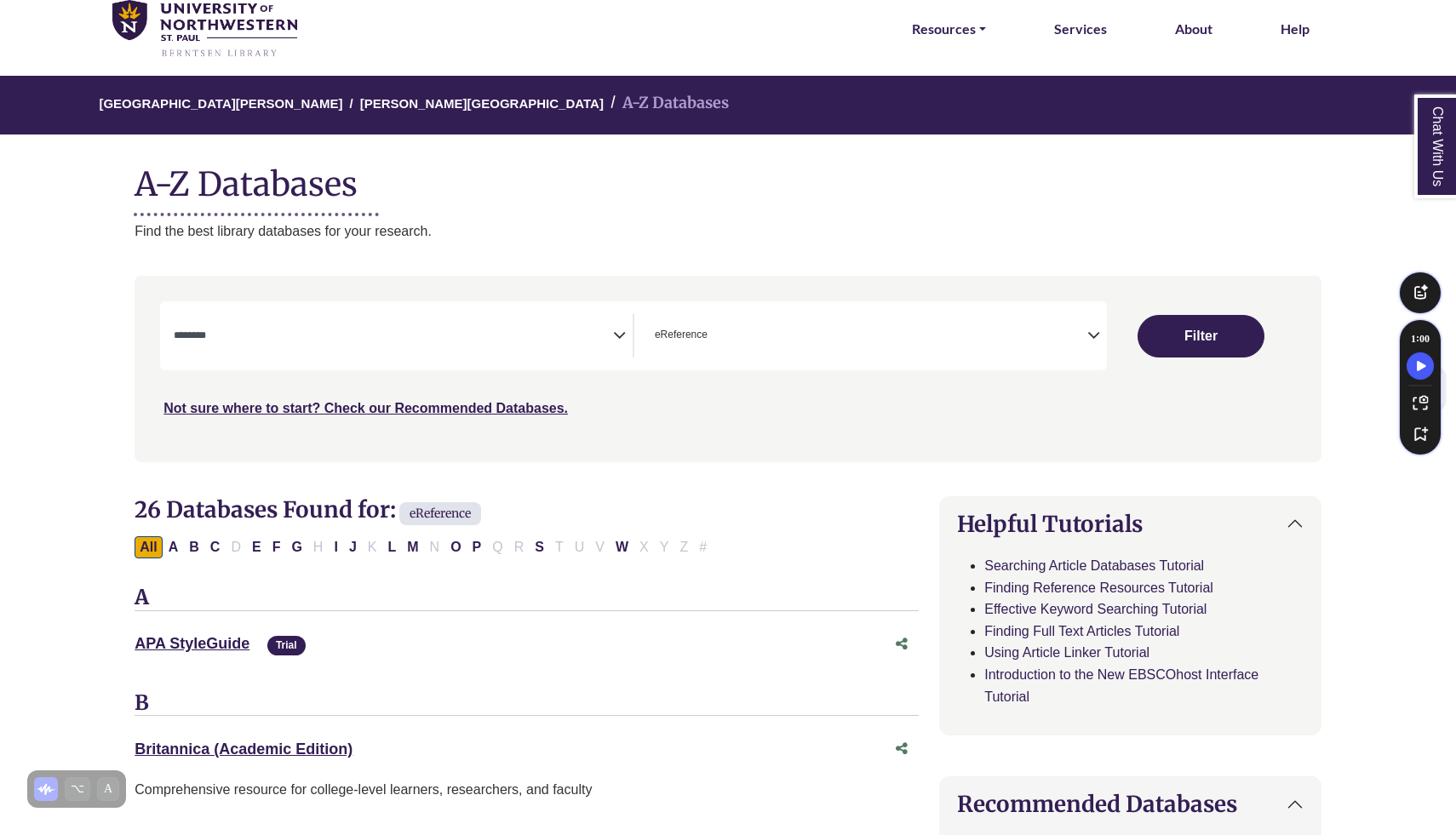
scroll to position [259, 0]
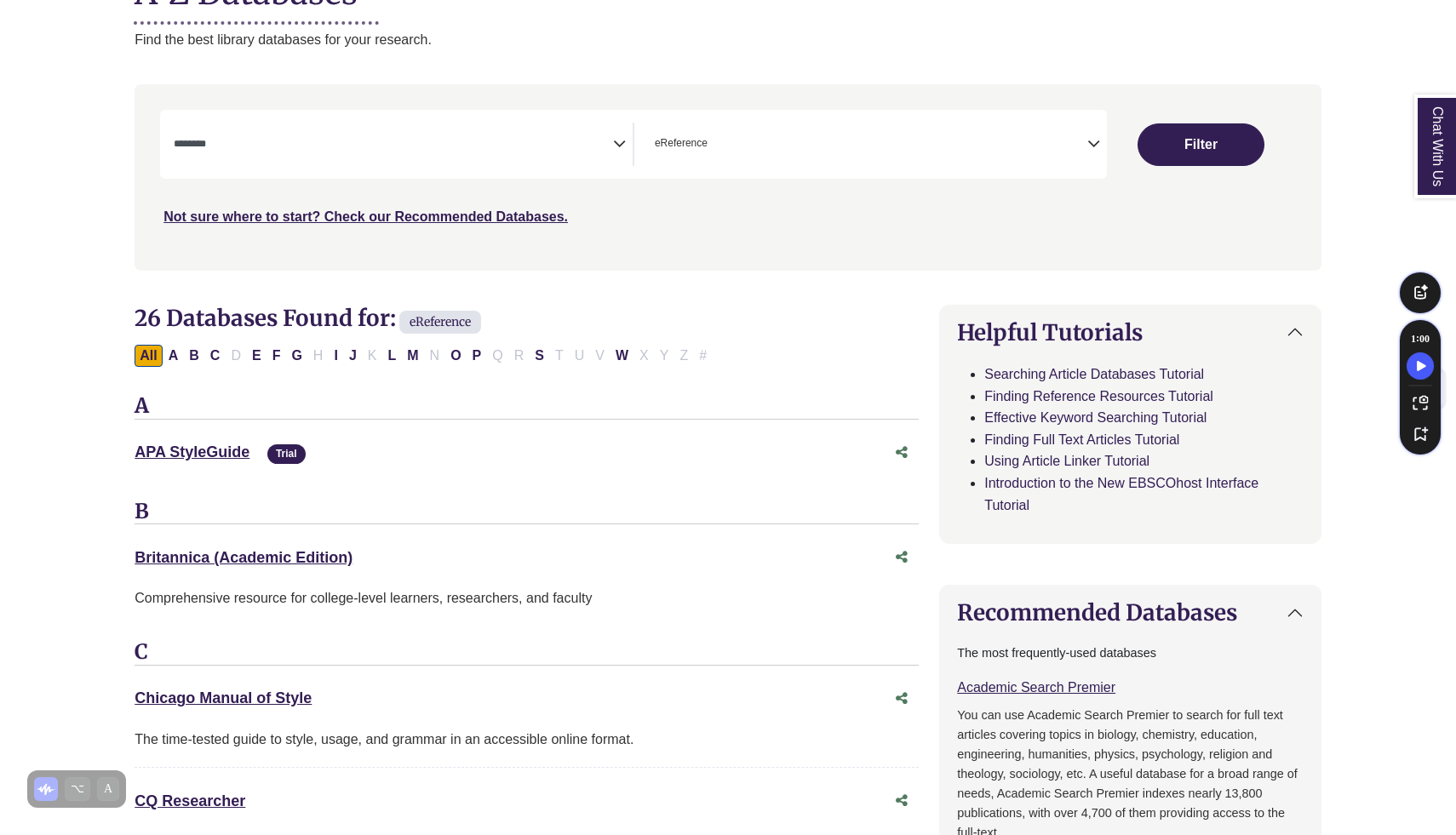
select select "Database Subject Filter"
select select "Database Types Filter"
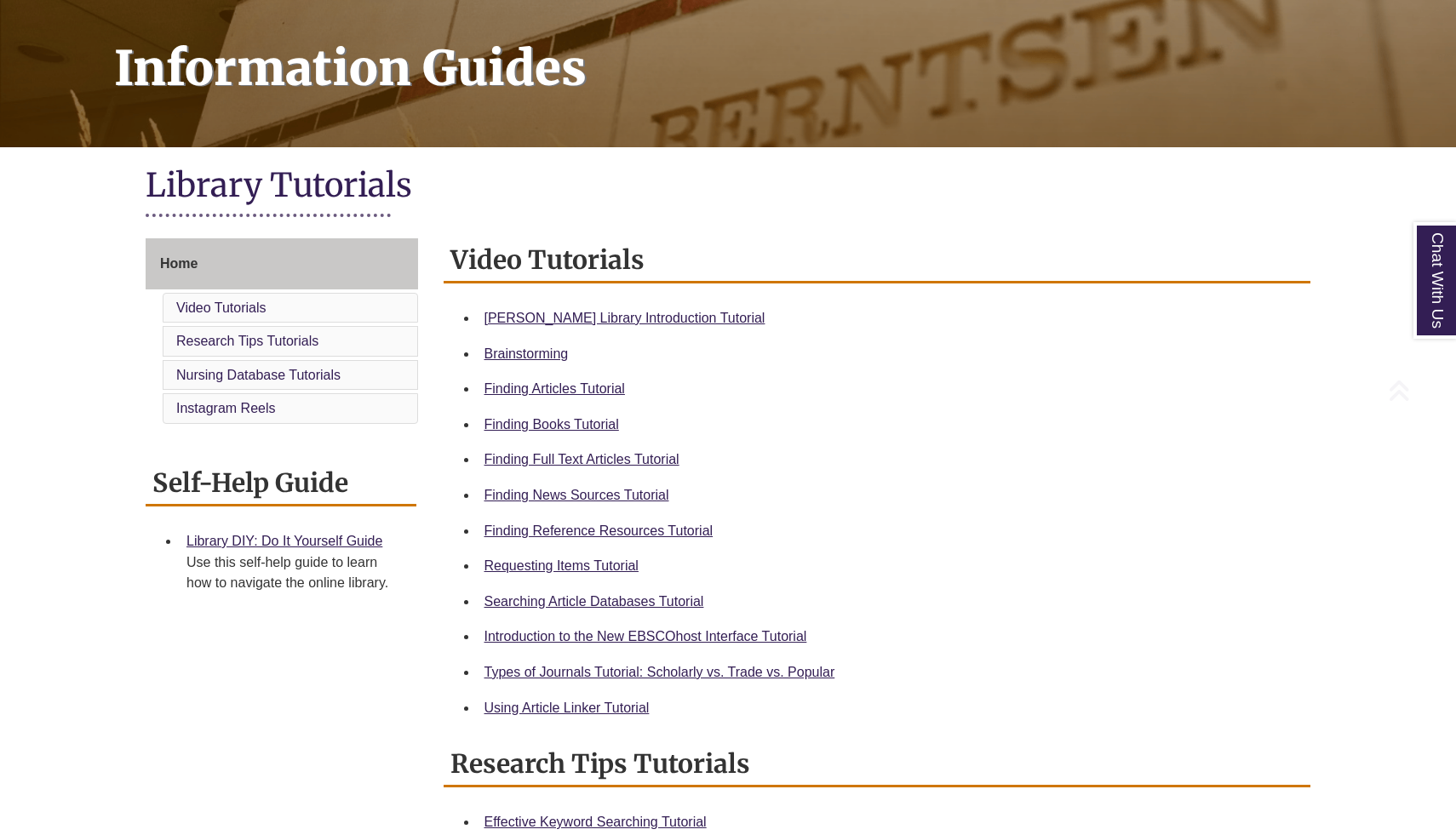
scroll to position [253, 0]
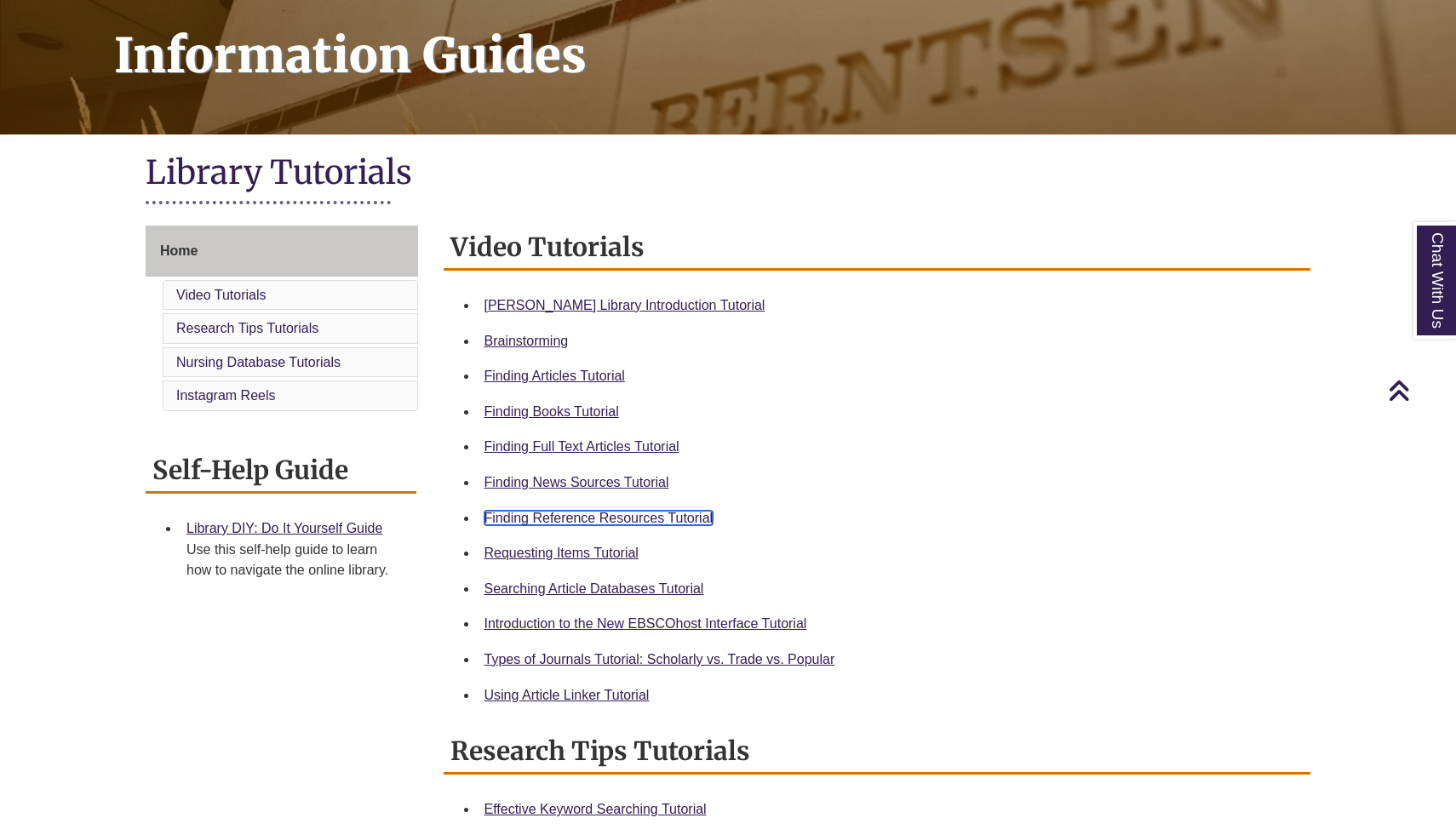
click at [551, 521] on link "Finding Reference Resources Tutorial" at bounding box center [598, 517] width 229 height 14
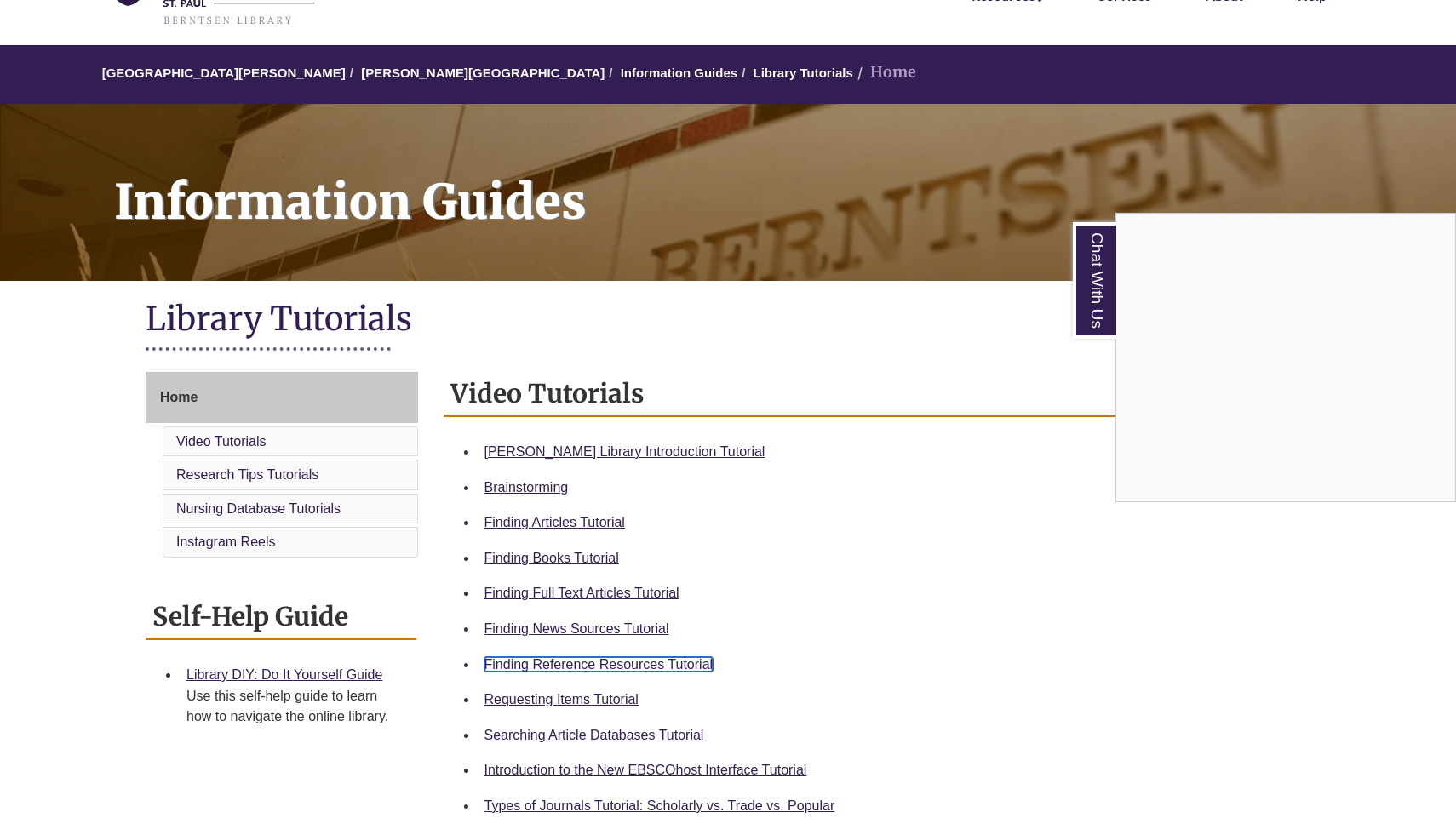
scroll to position [0, 0]
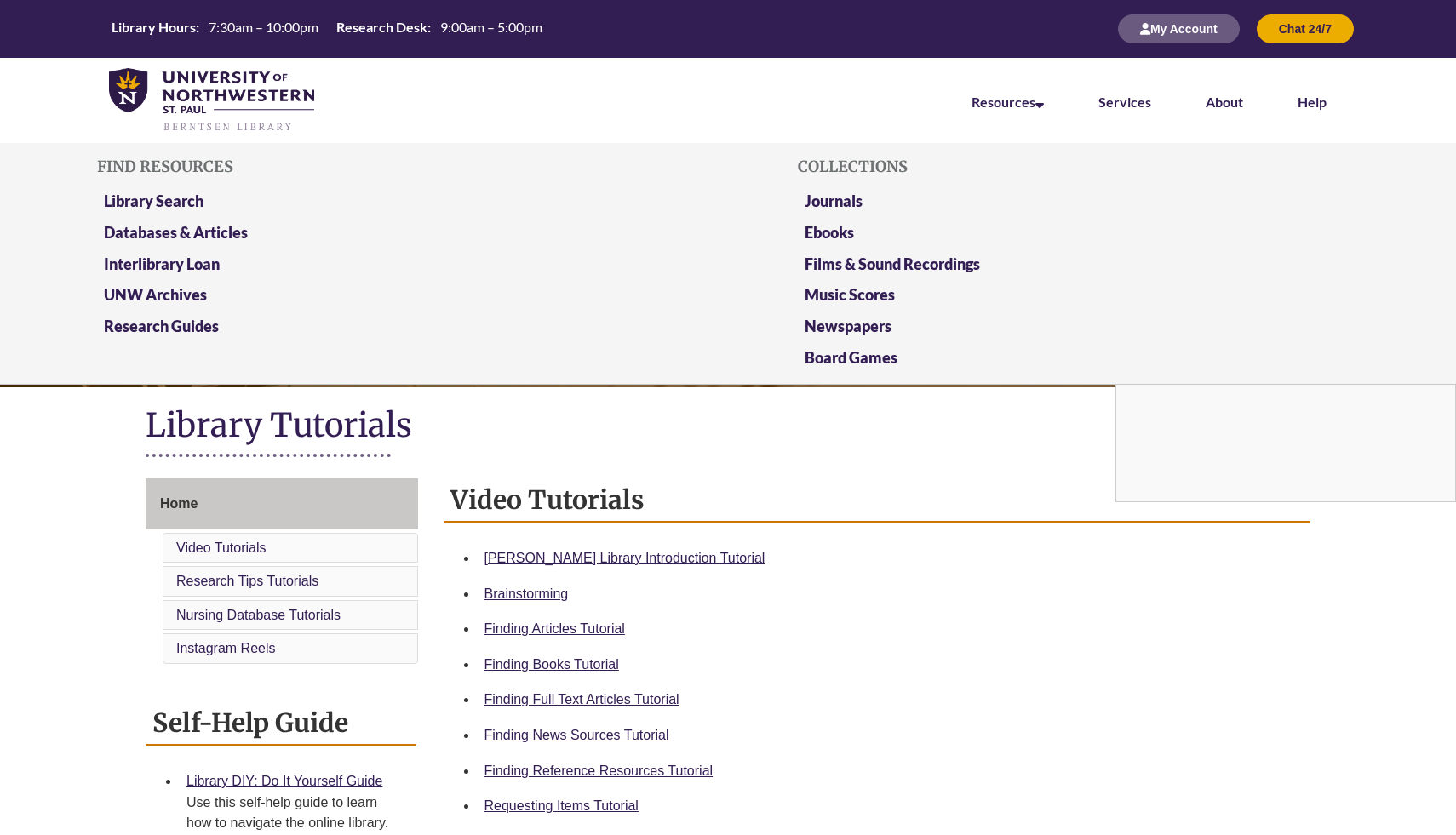
click at [997, 113] on li "Resources Find Resources Library Search Databases & Articles Interlibrary Loan …" at bounding box center [1008, 100] width 127 height 85
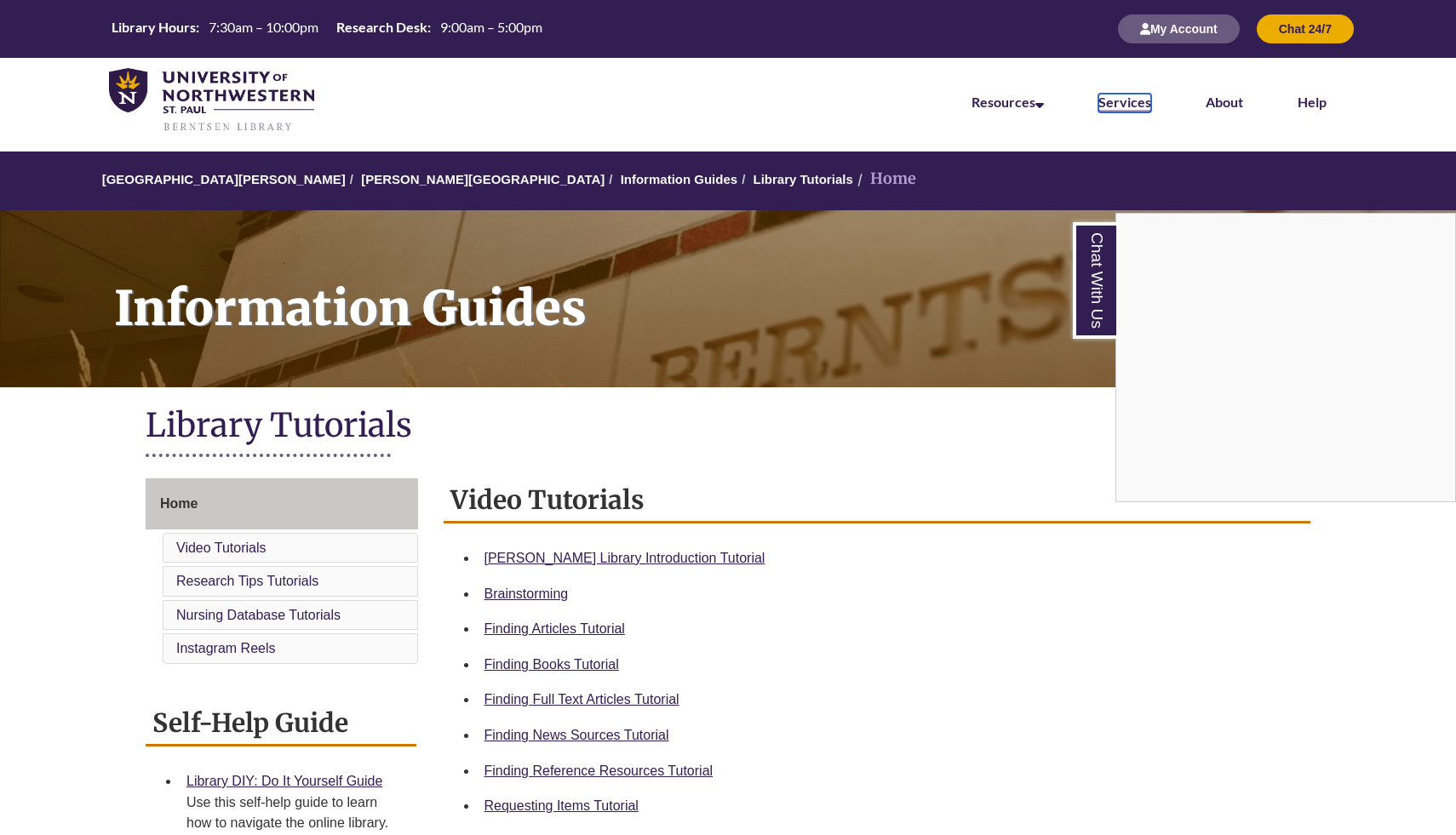
click at [1130, 110] on link "Services" at bounding box center [1124, 103] width 52 height 19
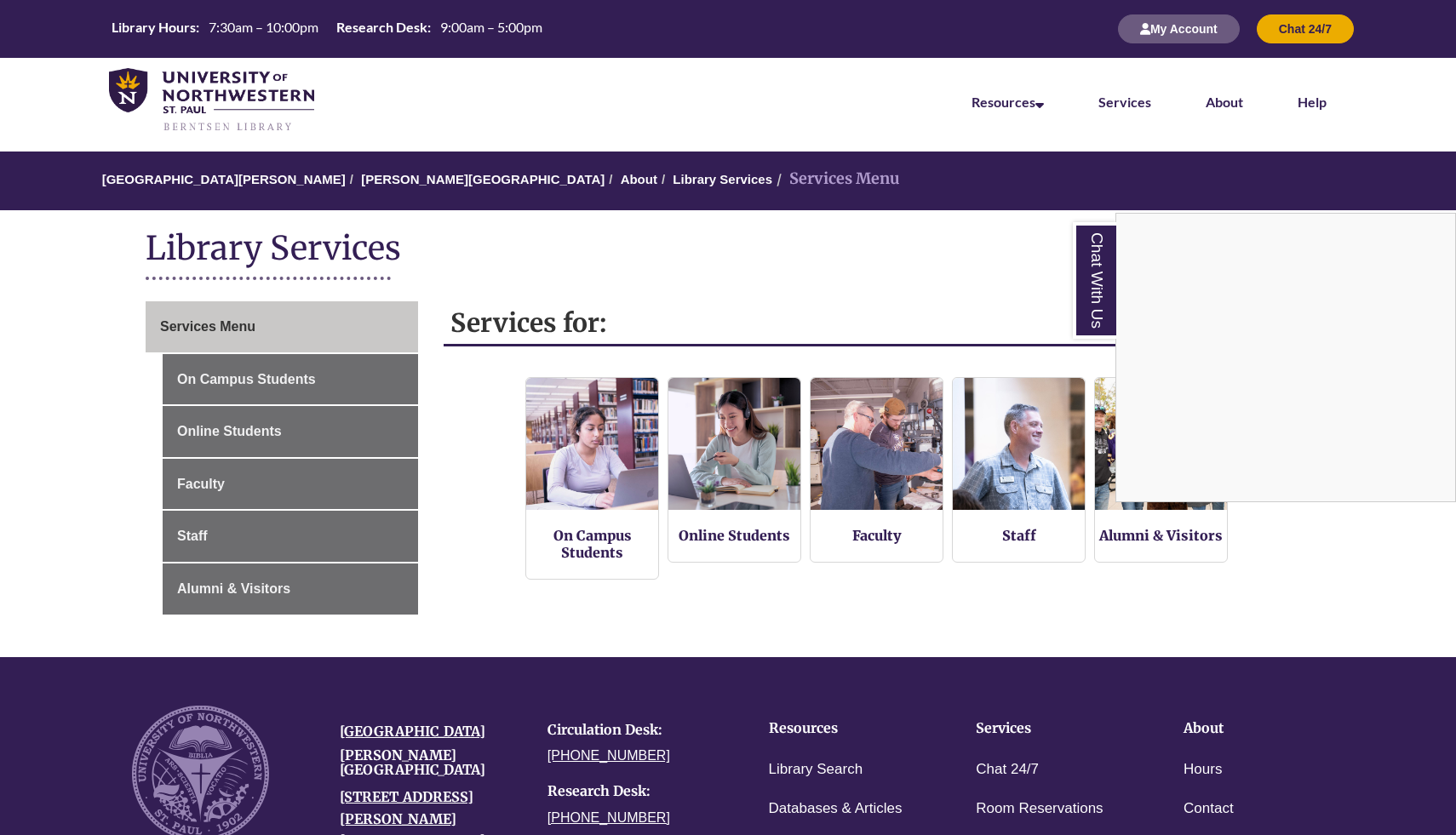
click at [561, 180] on div "Chat With Us" at bounding box center [728, 418] width 1456 height 835
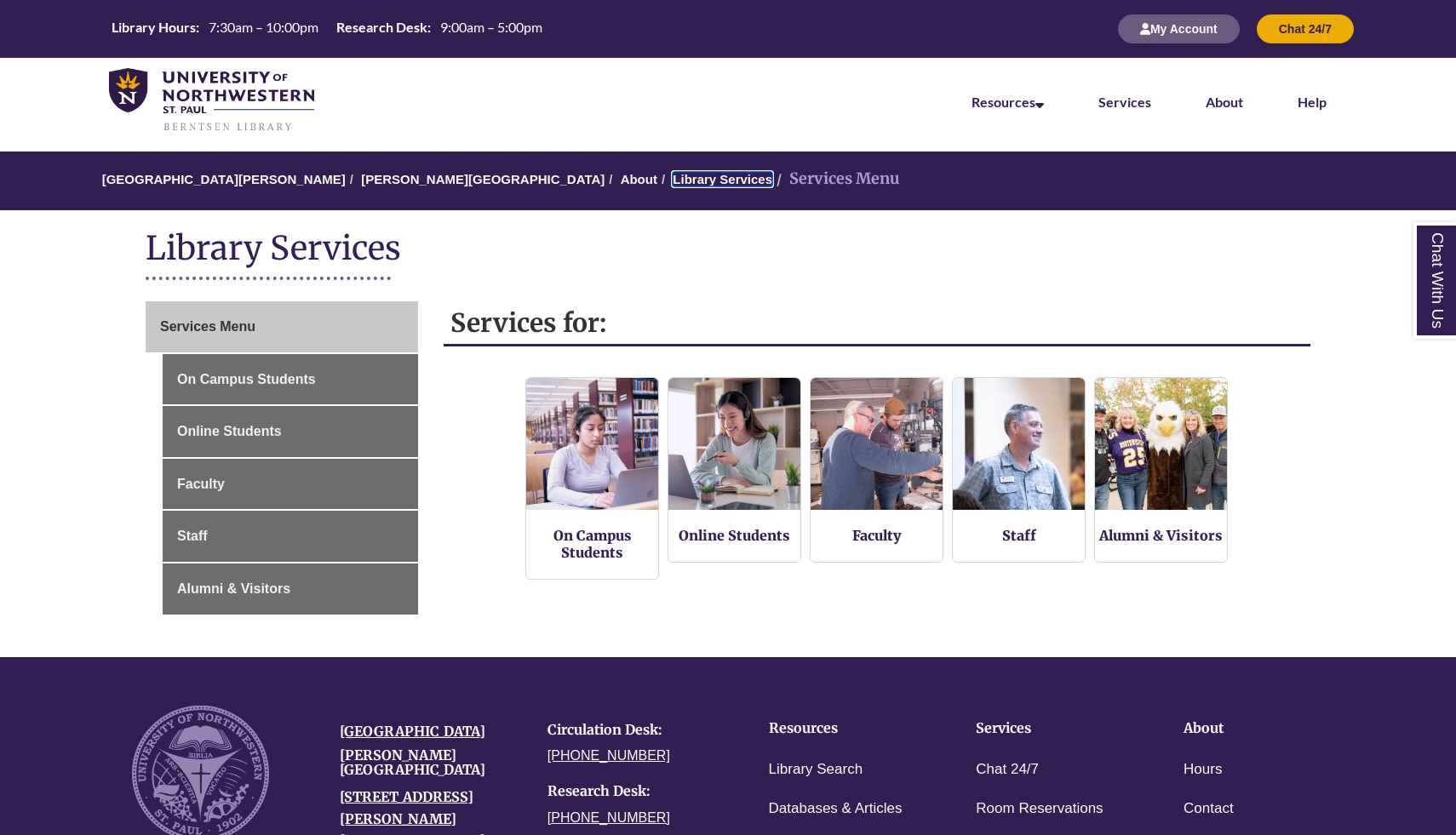
click at [673, 180] on link "Library Services" at bounding box center [722, 178] width 100 height 14
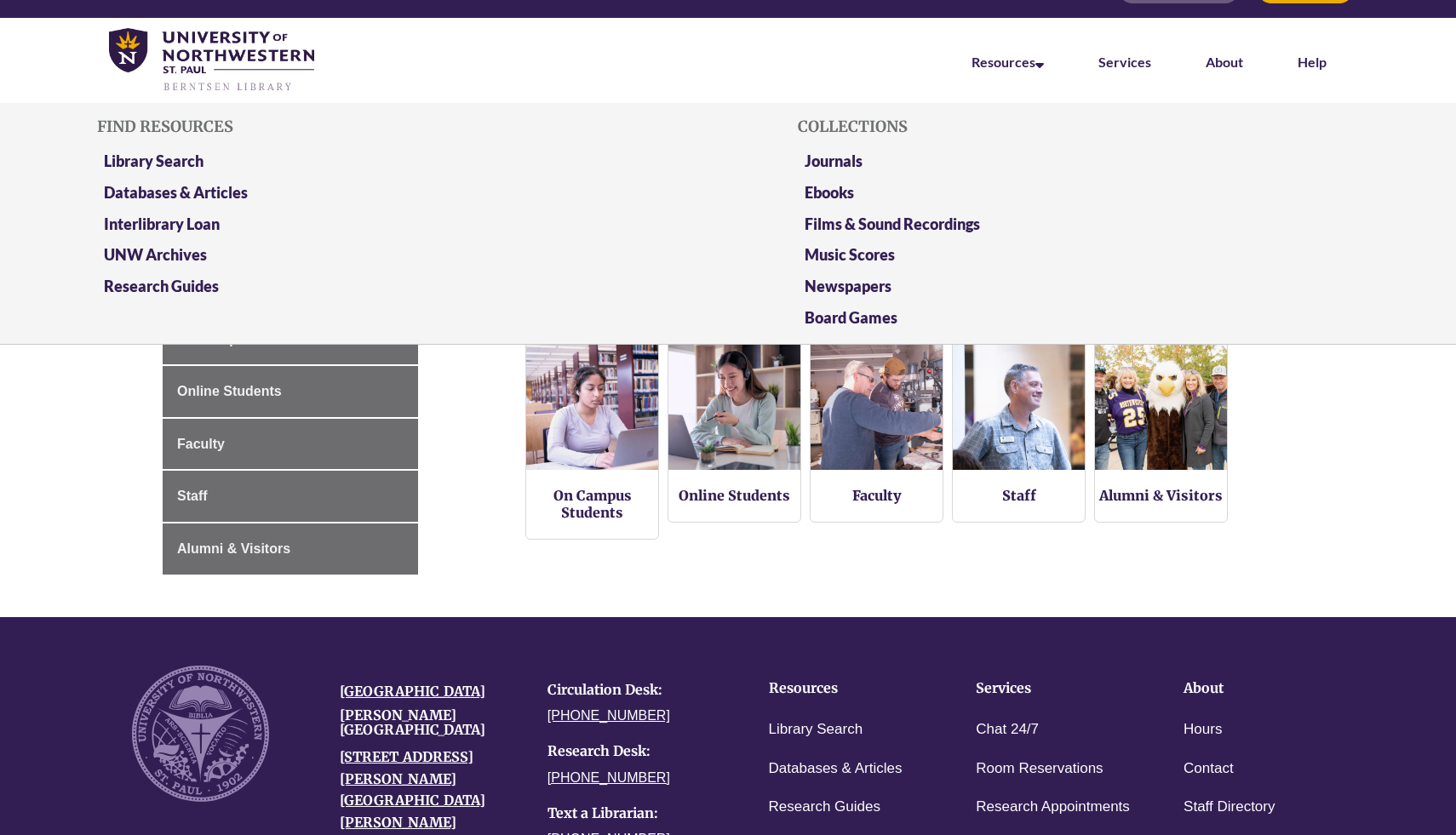
click at [1009, 35] on li "Resources Find Resources Library Search Databases & Articles Interlibrary Loan …" at bounding box center [1008, 60] width 127 height 85
click at [832, 186] on link "Ebooks" at bounding box center [829, 193] width 50 height 21
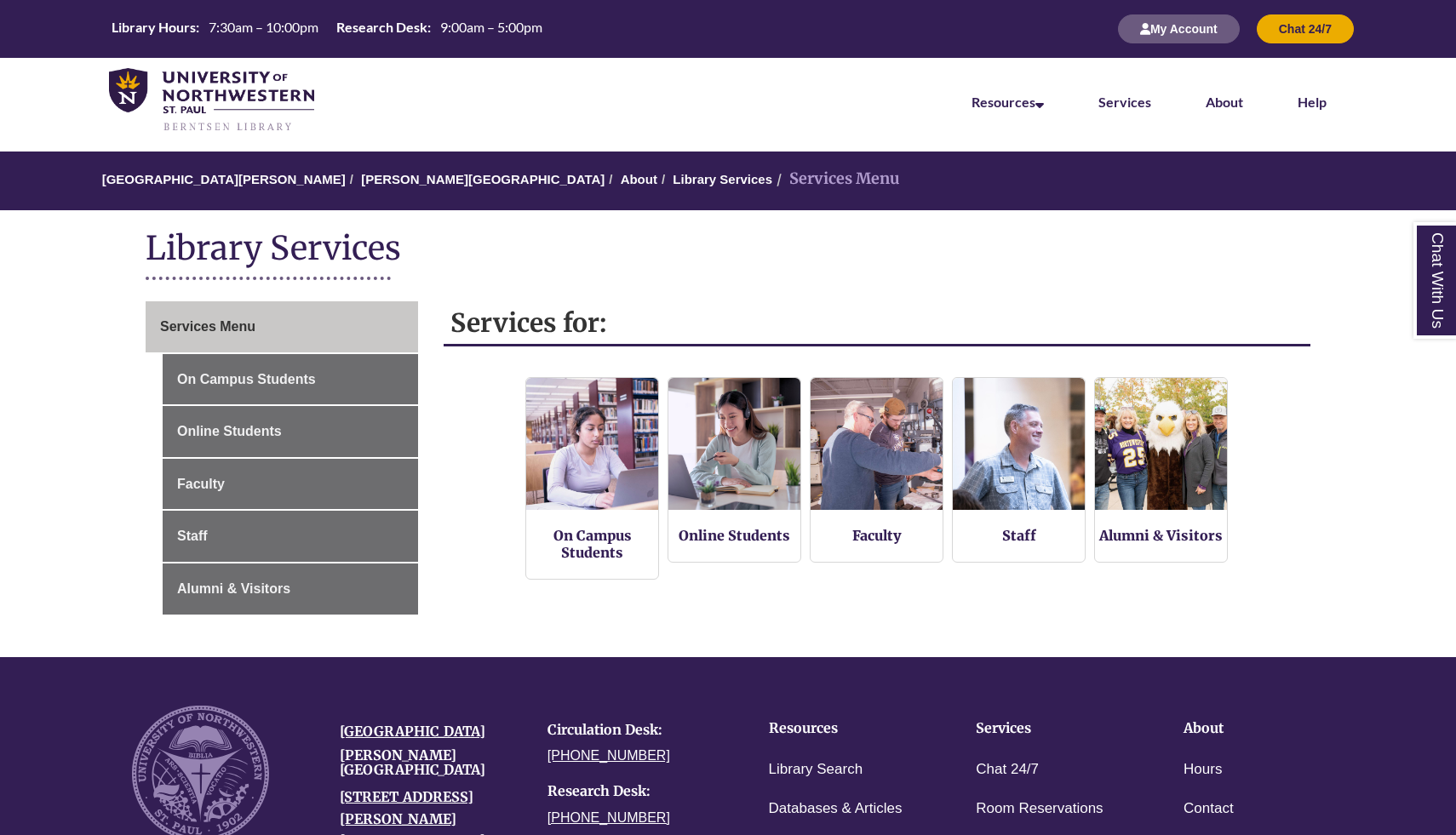
scroll to position [40, 0]
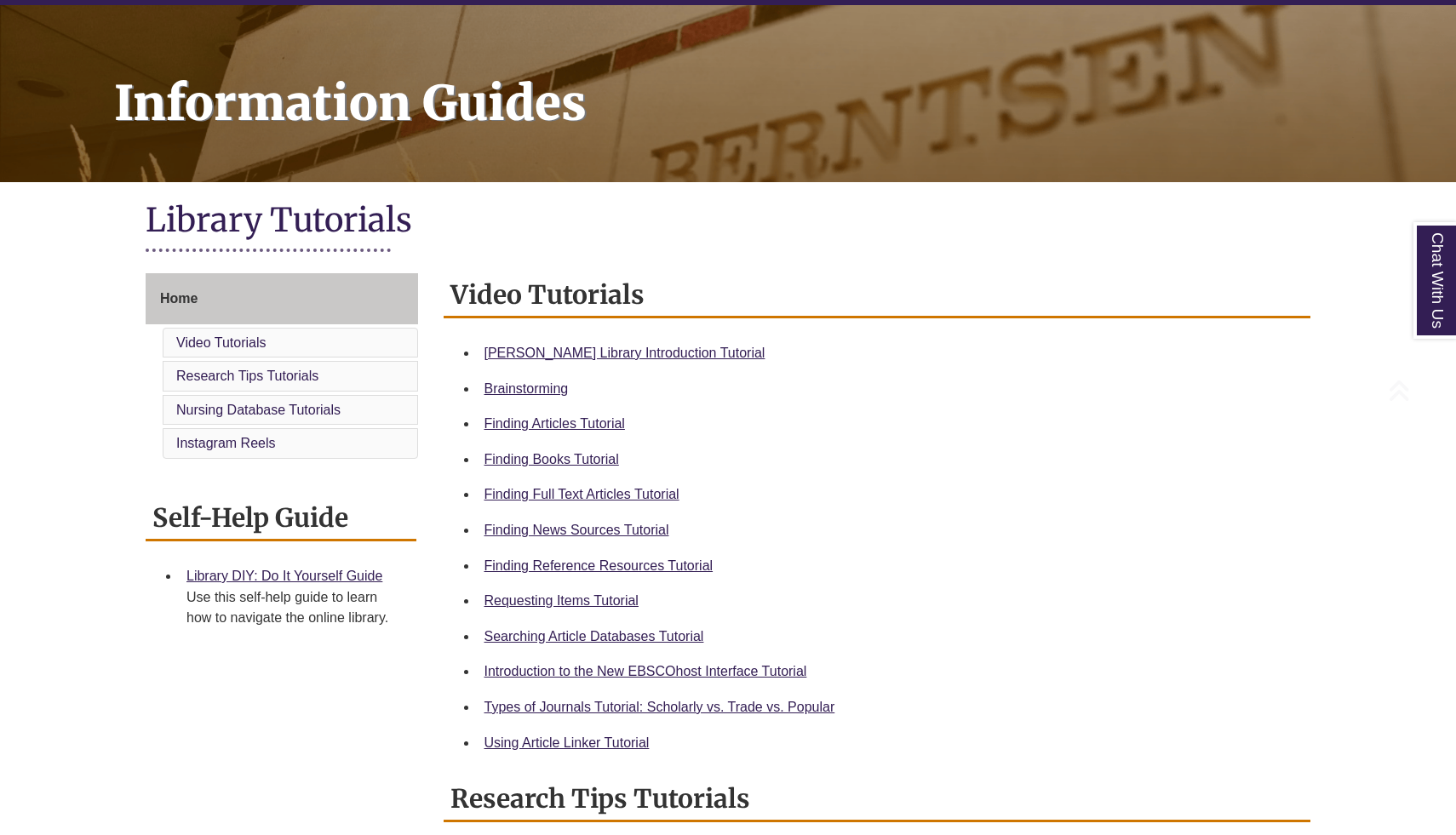
scroll to position [211, 0]
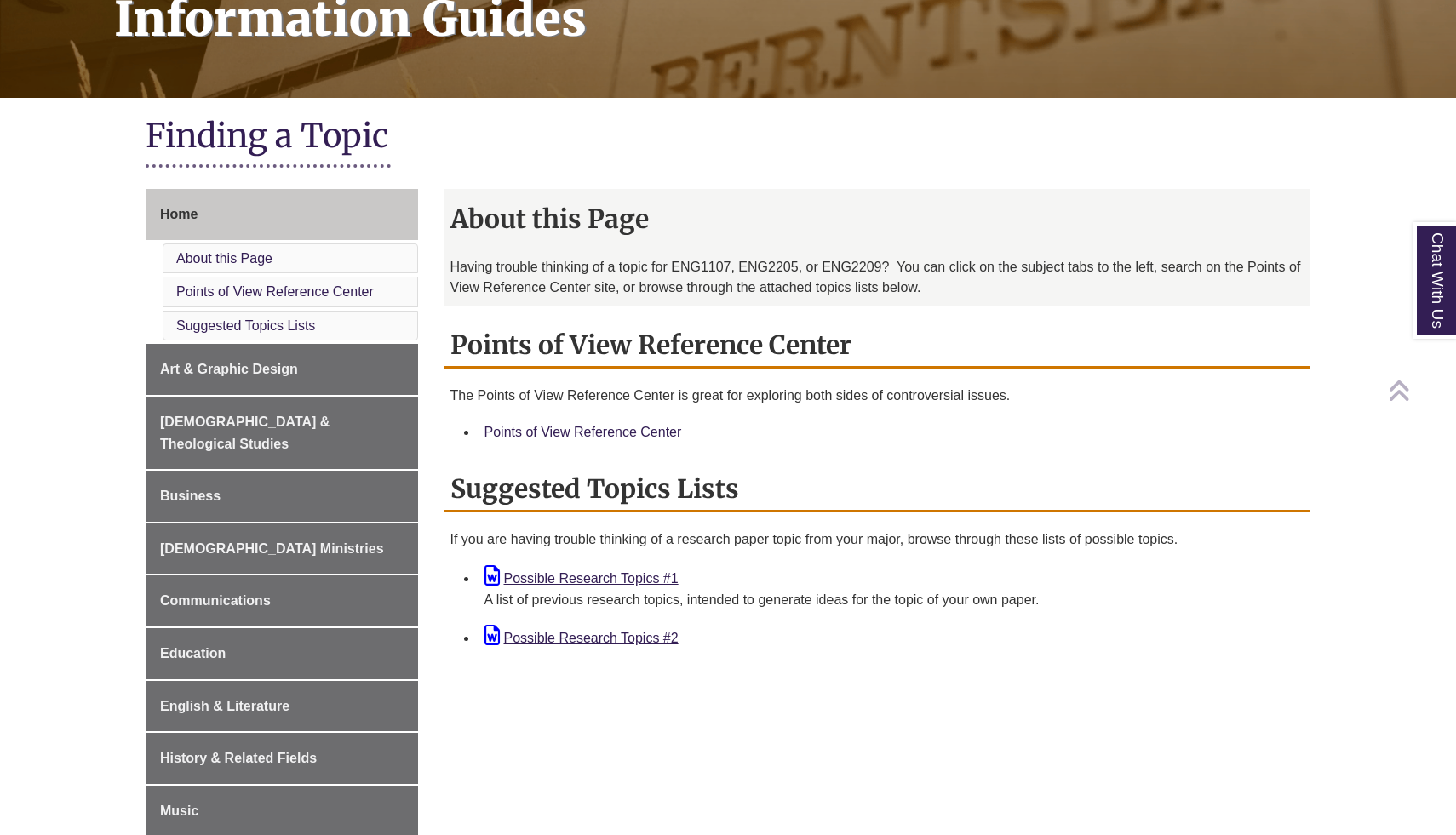
scroll to position [289, 0]
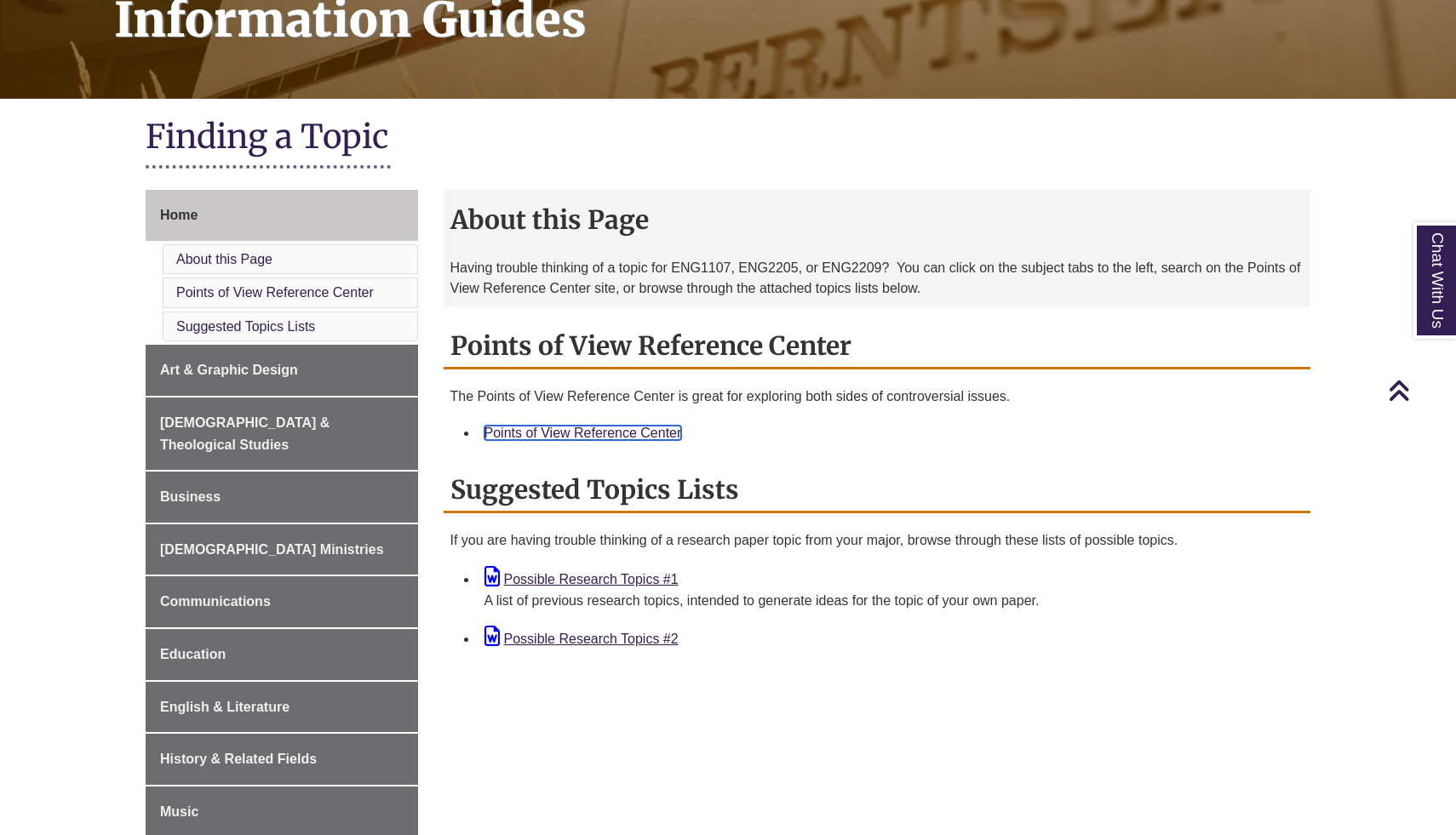
click at [573, 432] on link "Points of View Reference Center" at bounding box center [582, 432] width 197 height 14
